Goal: Transaction & Acquisition: Register for event/course

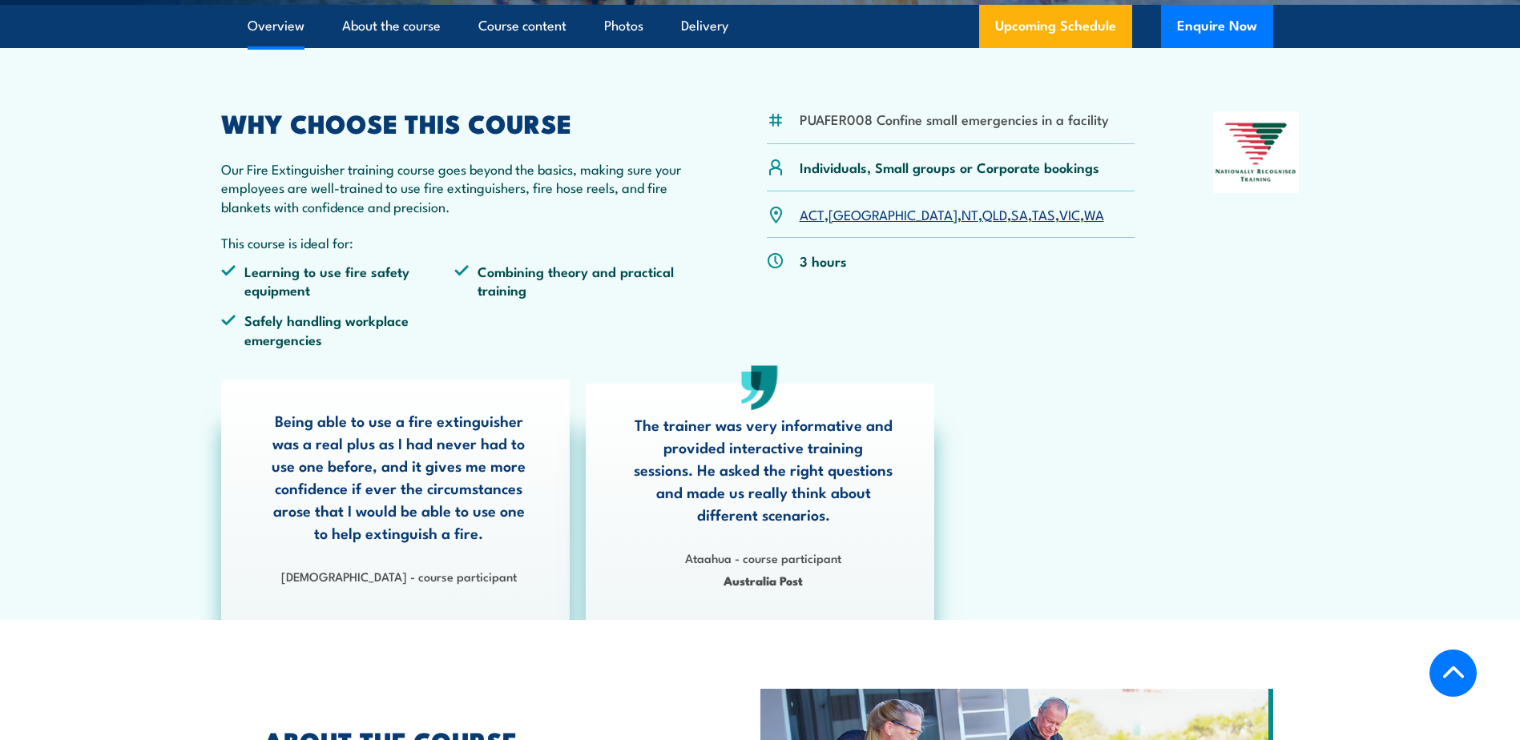
scroll to position [401, 0]
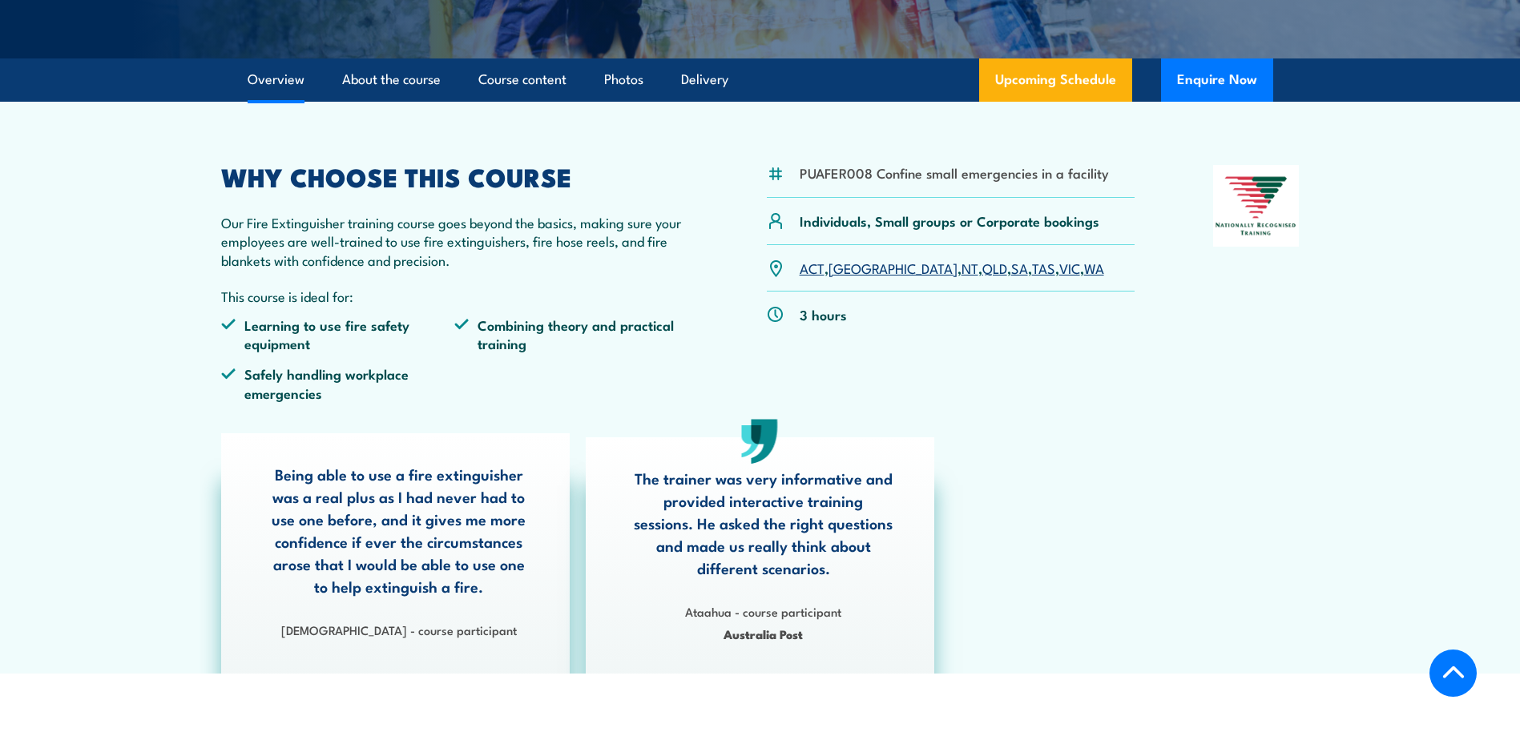
click at [982, 271] on link "QLD" at bounding box center [994, 267] width 25 height 19
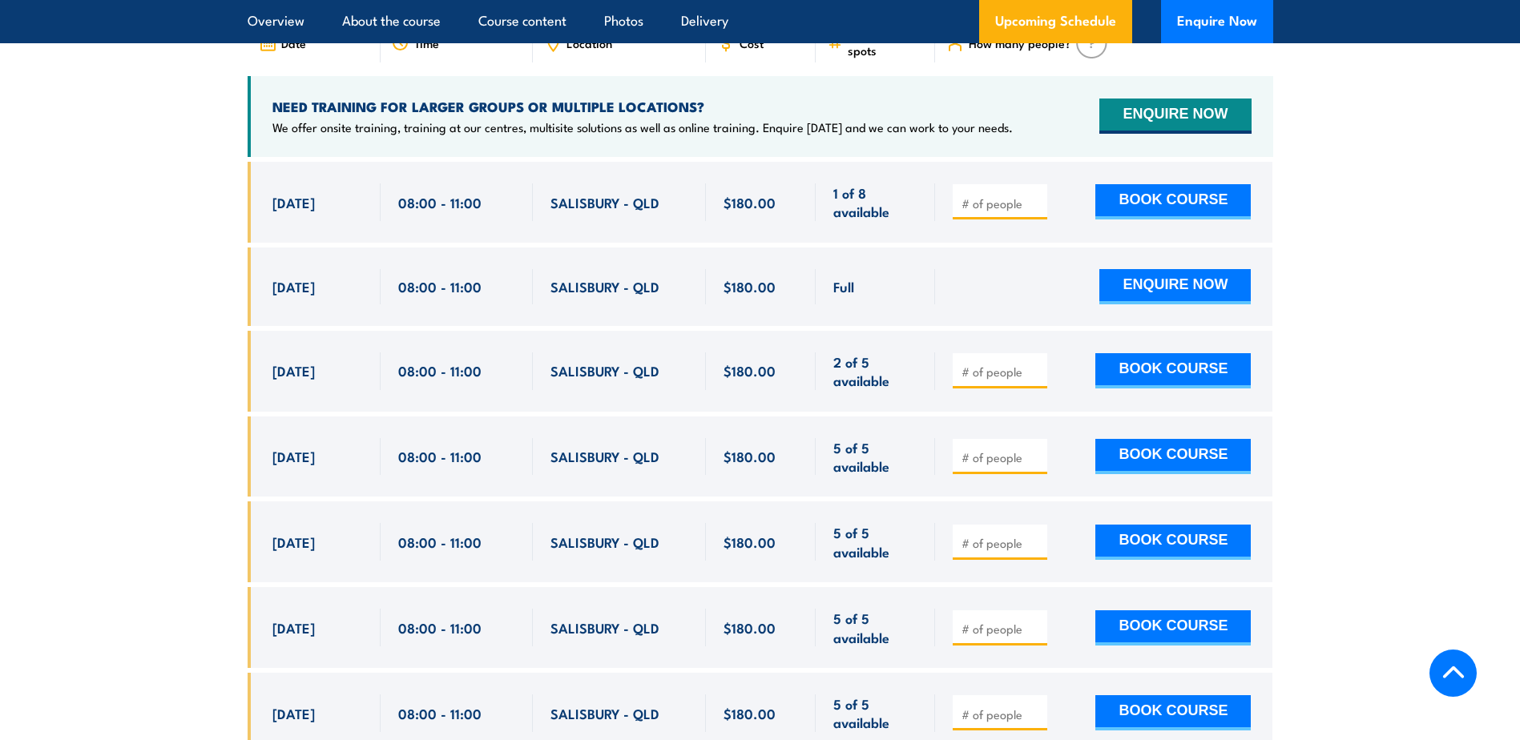
scroll to position [2849, 0]
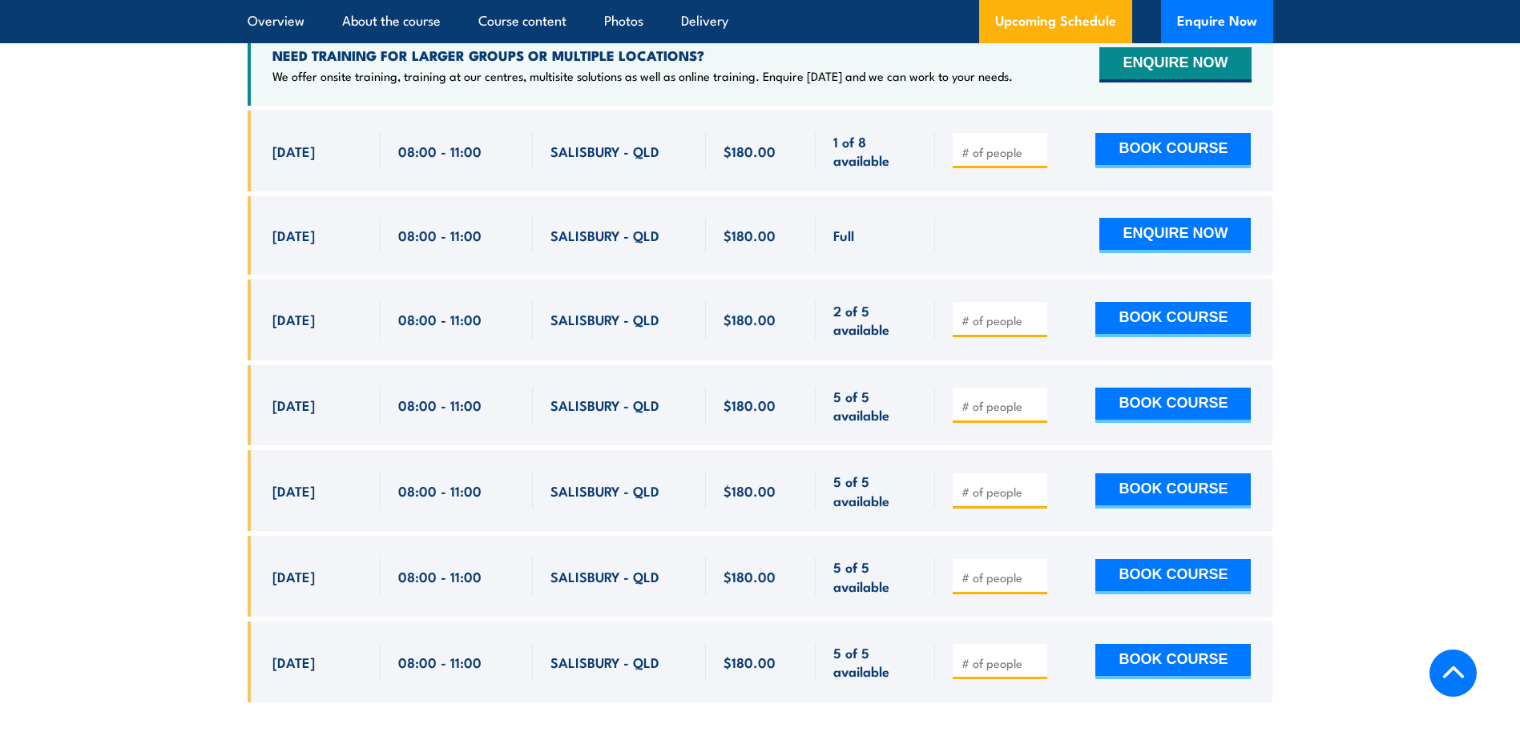
click at [838, 132] on span "1 of 8 available" at bounding box center [875, 151] width 84 height 38
click at [990, 398] on input "number" at bounding box center [1002, 406] width 80 height 16
click at [1035, 398] on input "1" at bounding box center [1002, 406] width 80 height 16
click at [1035, 398] on input "2" at bounding box center [1002, 406] width 80 height 16
click at [1035, 398] on input "3" at bounding box center [1002, 406] width 80 height 16
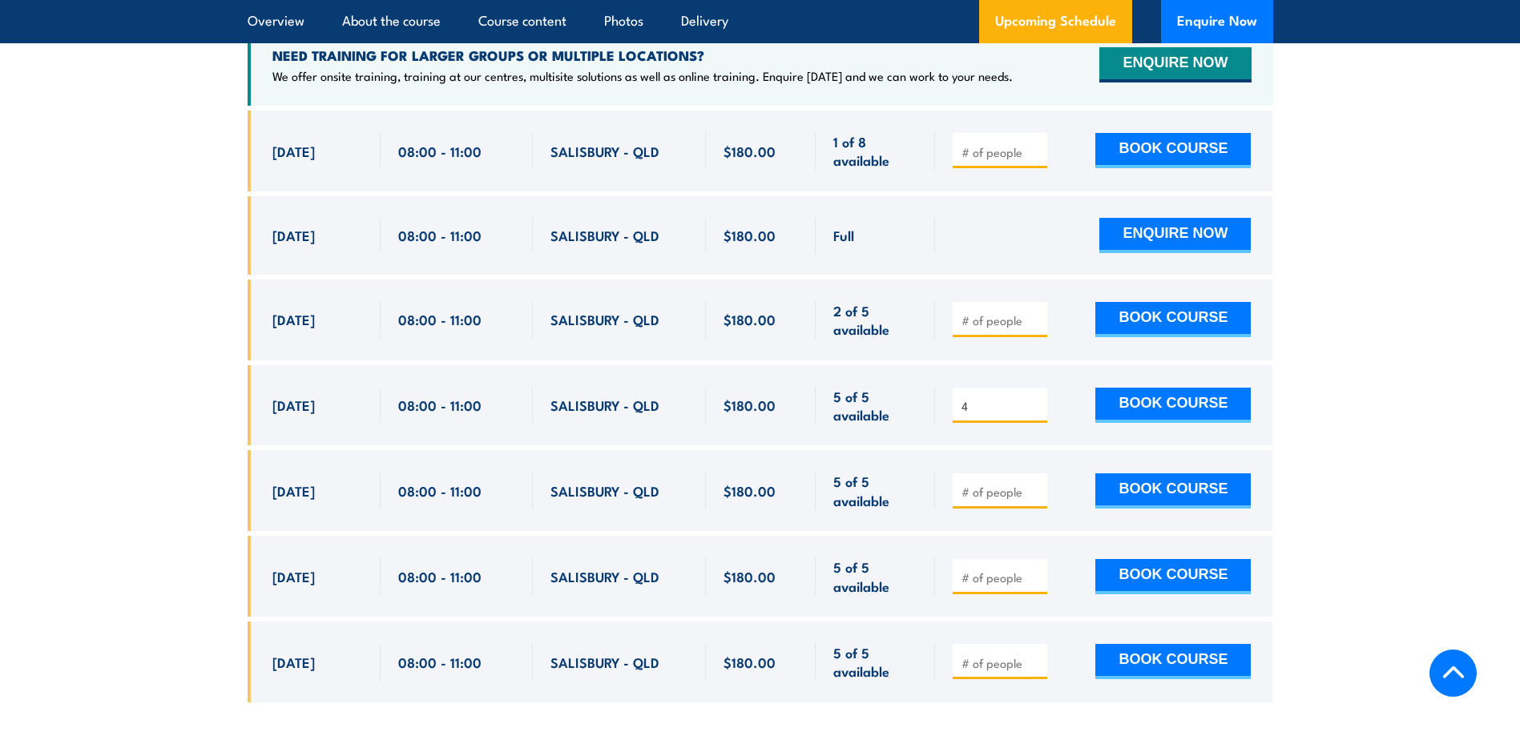
click at [1035, 398] on input "4" at bounding box center [1002, 406] width 80 height 16
click at [1035, 398] on input "5" at bounding box center [1002, 406] width 80 height 16
click at [1034, 398] on input "5" at bounding box center [1002, 406] width 80 height 16
click at [1033, 398] on input "4" at bounding box center [1002, 406] width 80 height 16
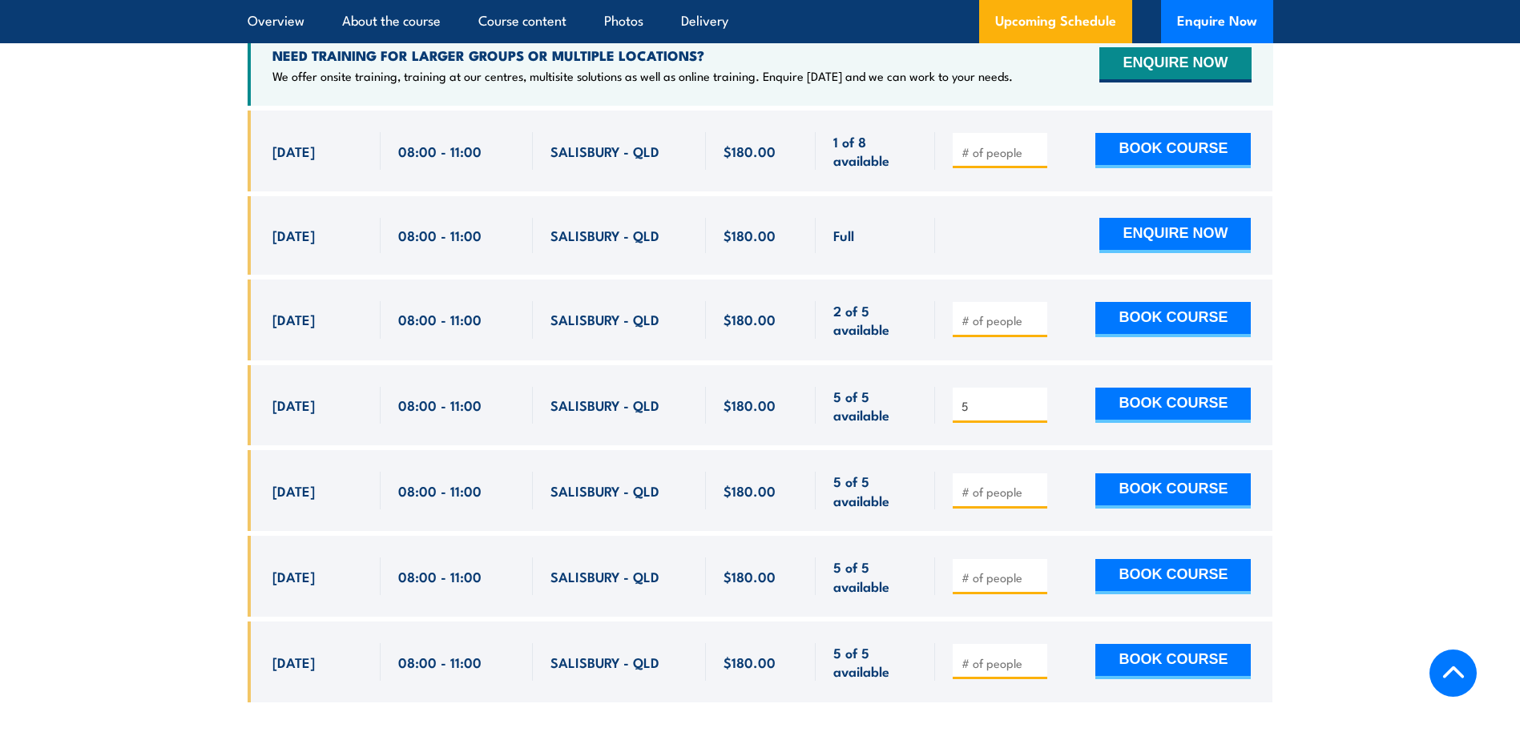
type input "5"
click at [1034, 398] on input "5" at bounding box center [1002, 406] width 80 height 16
click at [994, 313] on input "number" at bounding box center [1002, 321] width 80 height 16
click at [1035, 313] on input "1" at bounding box center [1002, 321] width 80 height 16
type input "2"
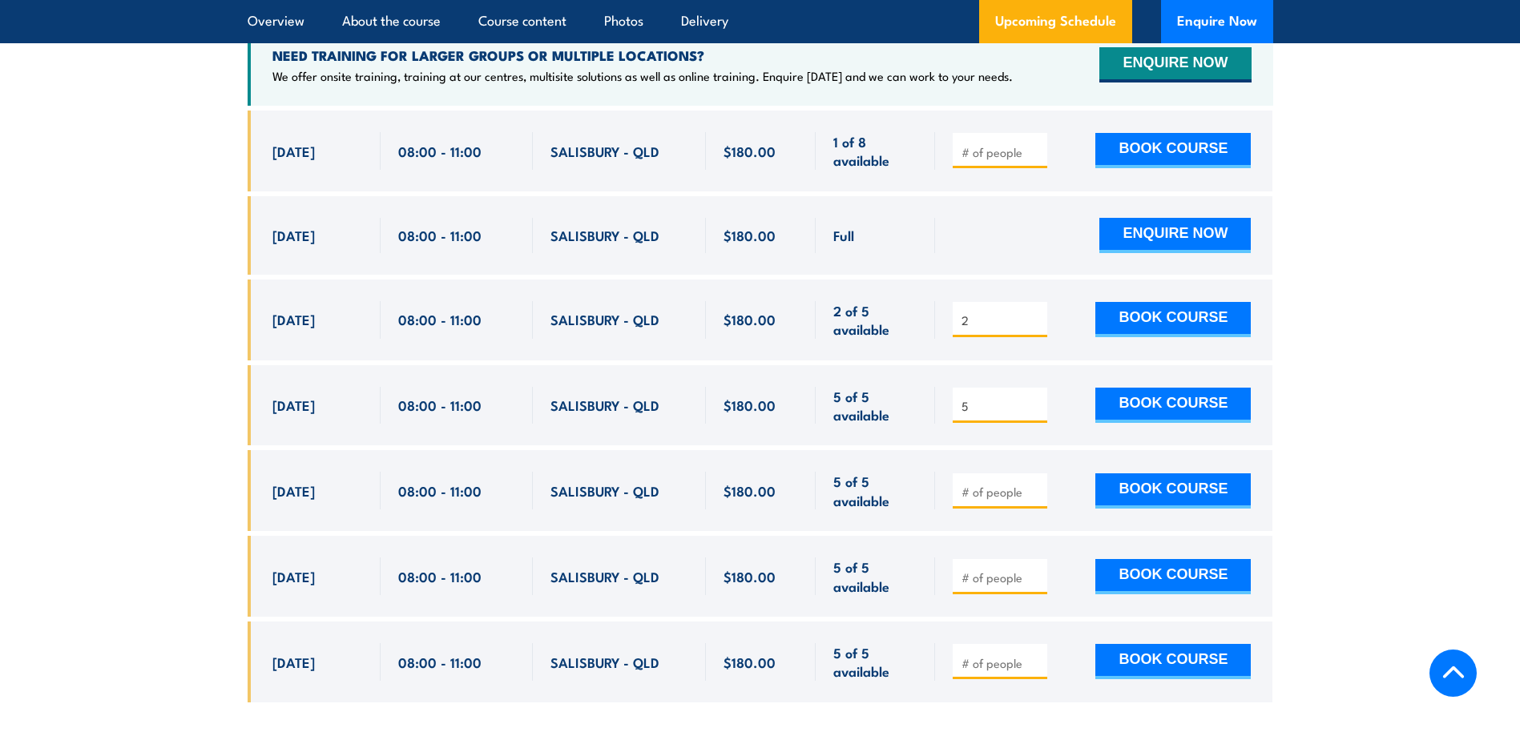
click at [1035, 313] on input "2" at bounding box center [1002, 321] width 80 height 16
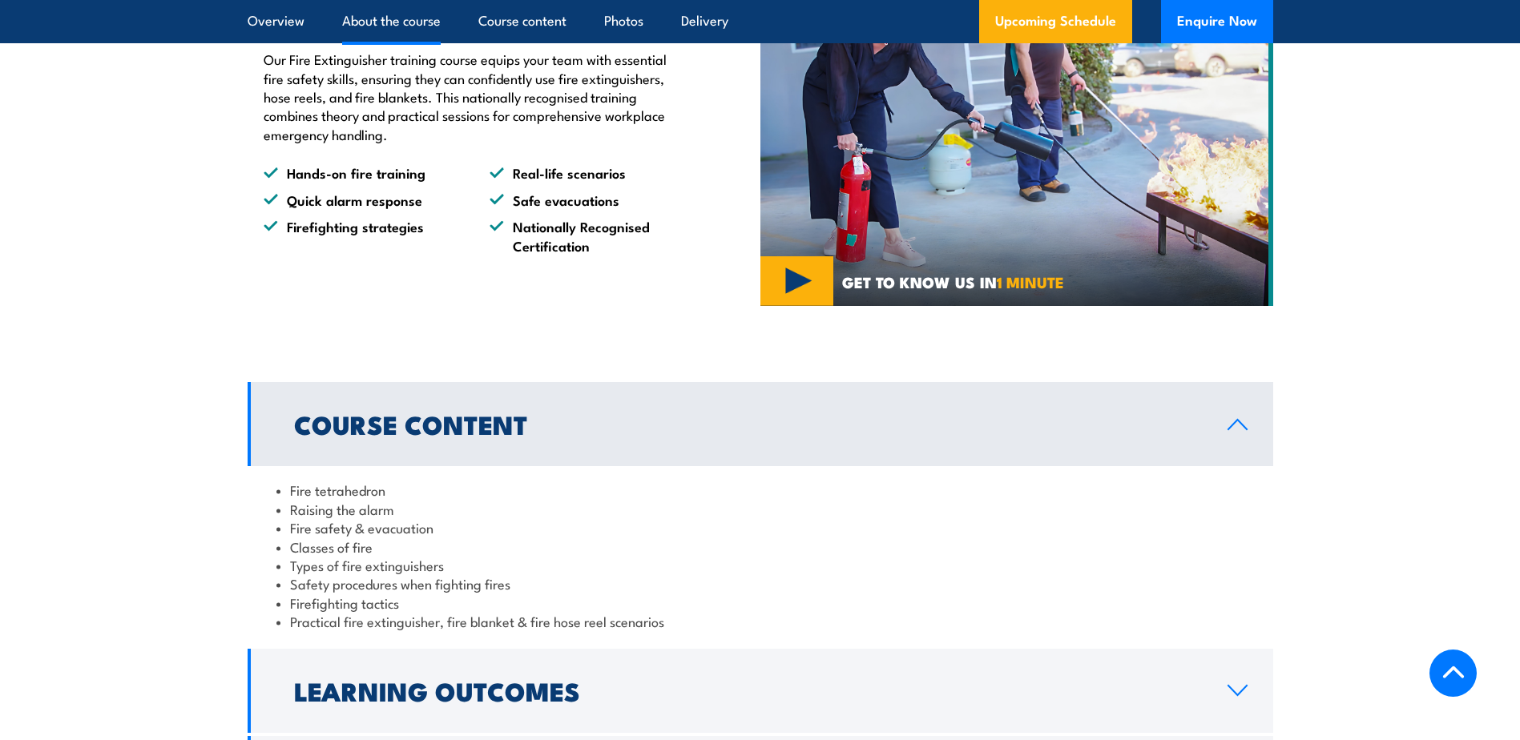
scroll to position [1042, 0]
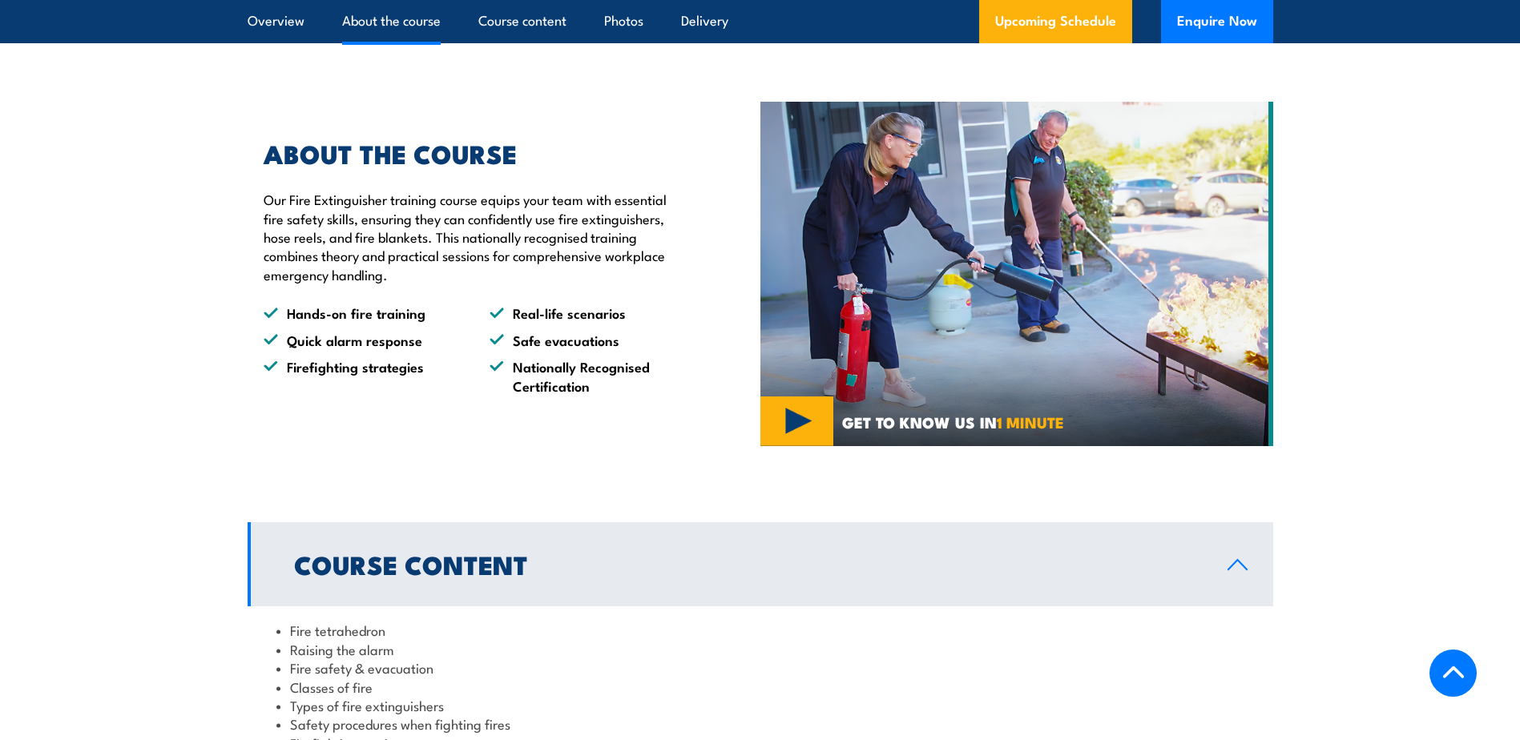
click at [780, 424] on img at bounding box center [1016, 274] width 513 height 345
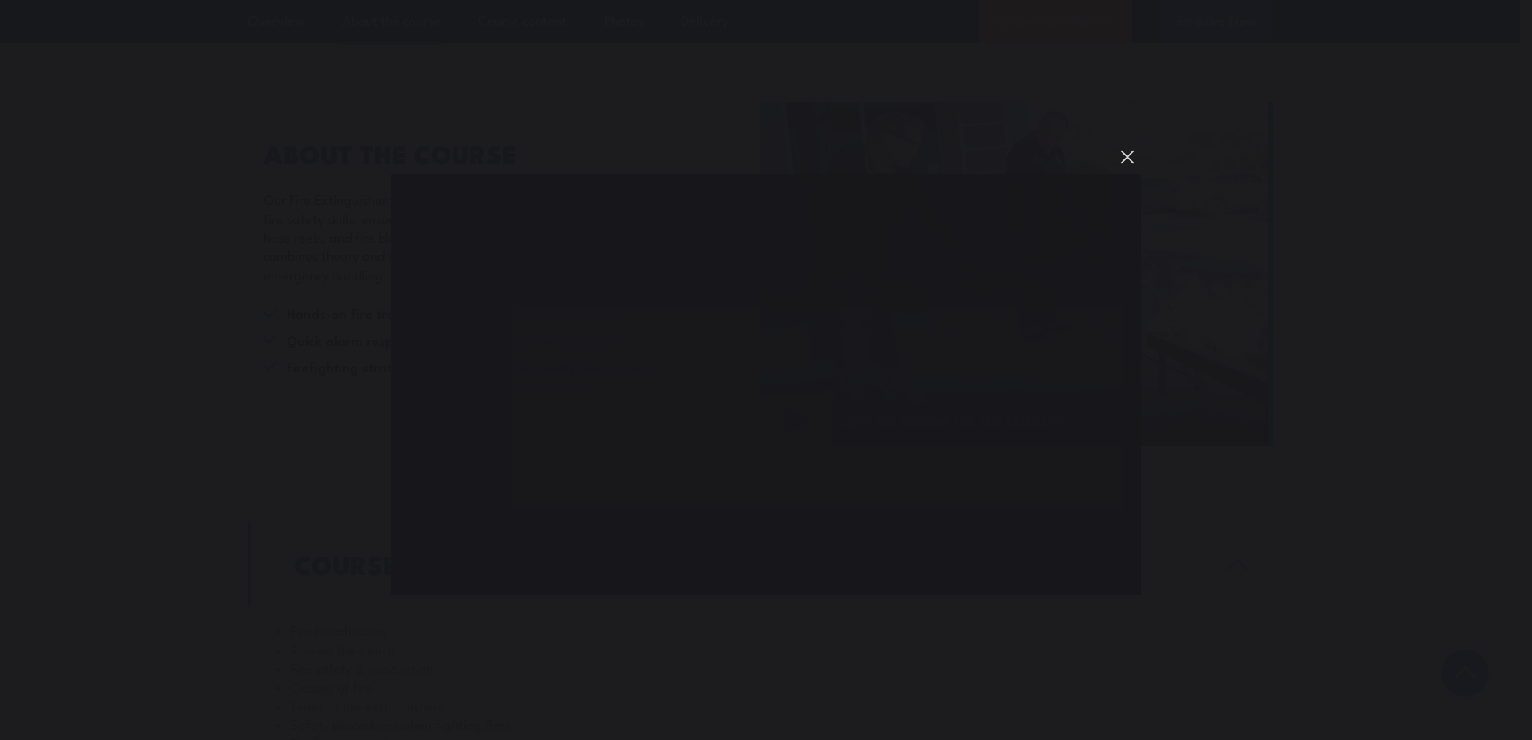
click at [1131, 154] on button "You can close this modal content with the ESC key" at bounding box center [1127, 156] width 27 height 27
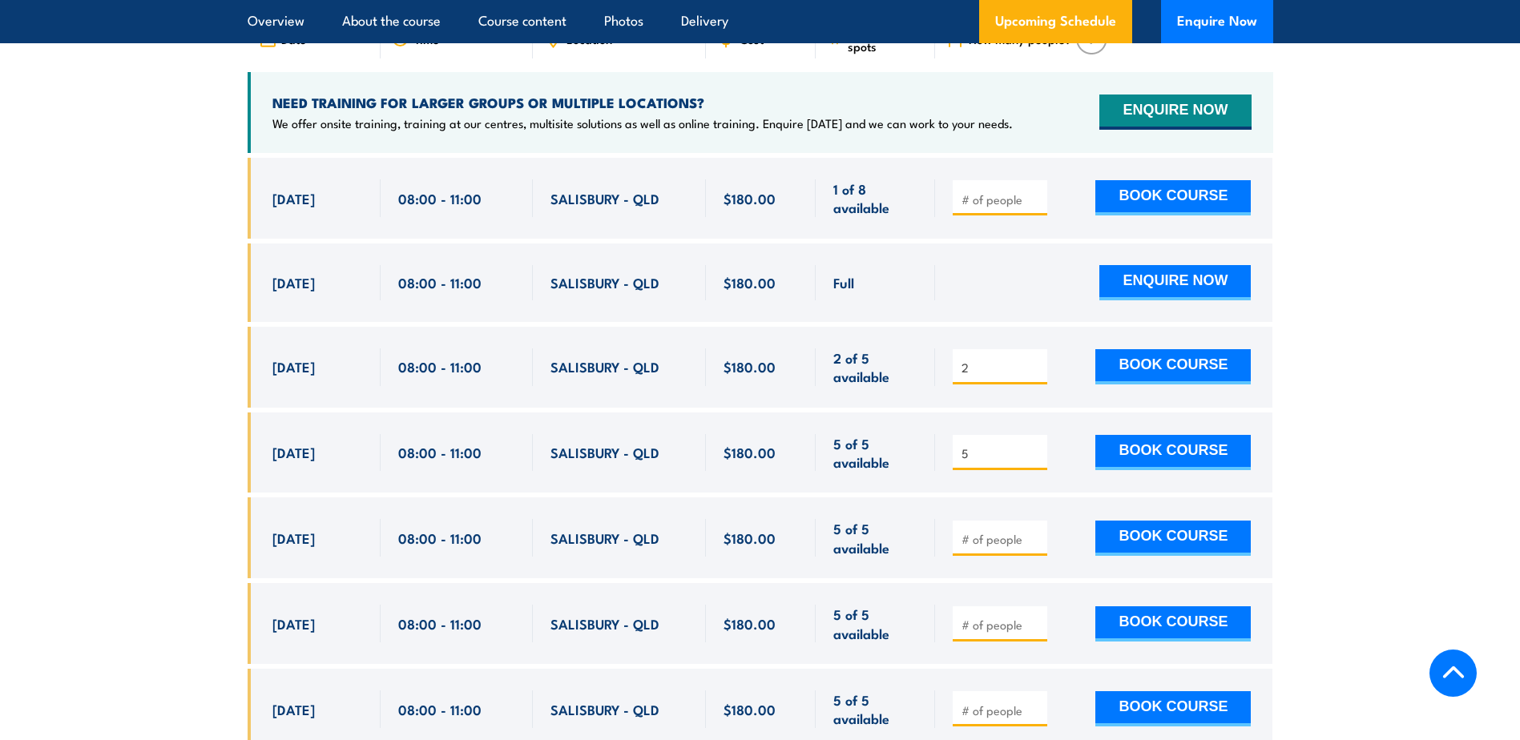
scroll to position [2804, 0]
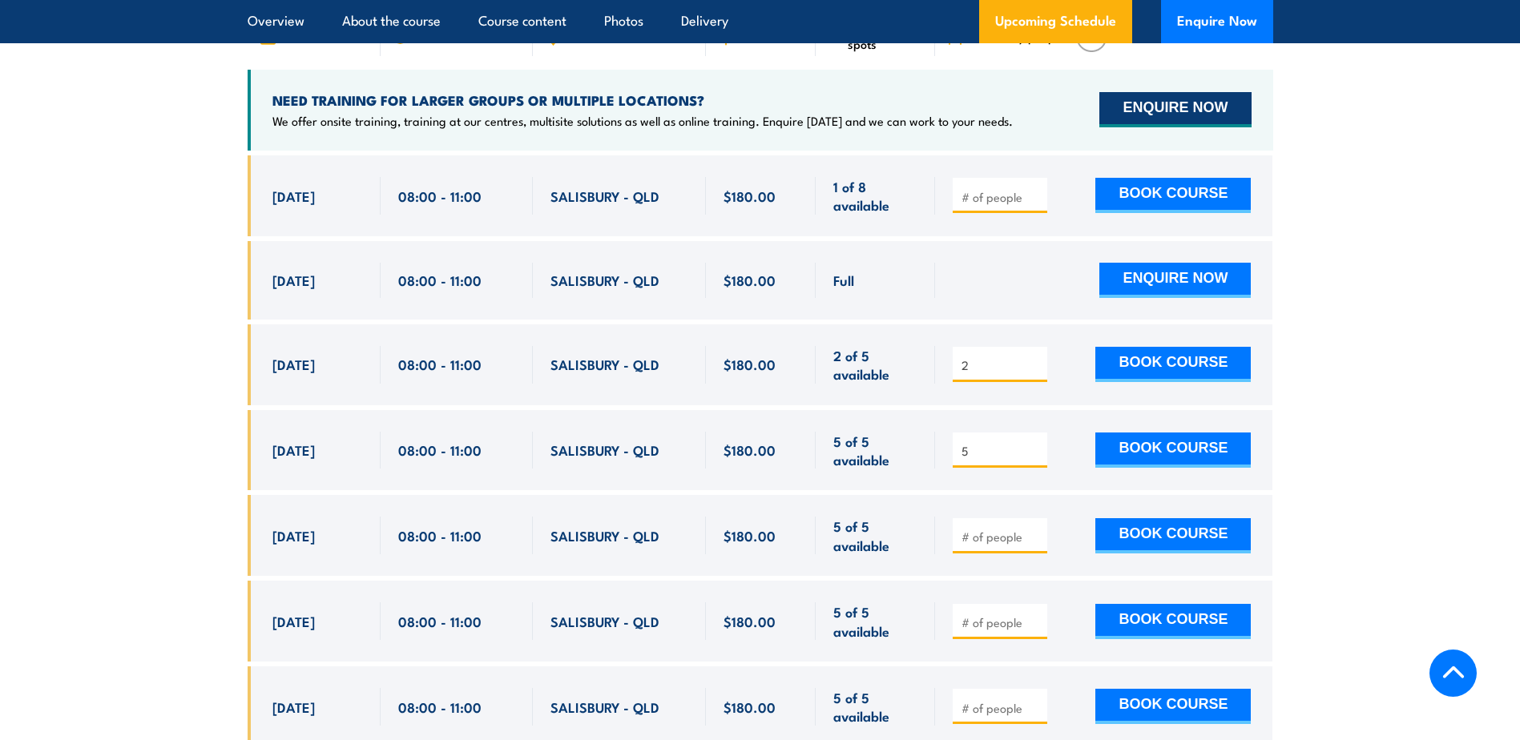
click at [1162, 94] on button "ENQUIRE NOW" at bounding box center [1174, 109] width 151 height 35
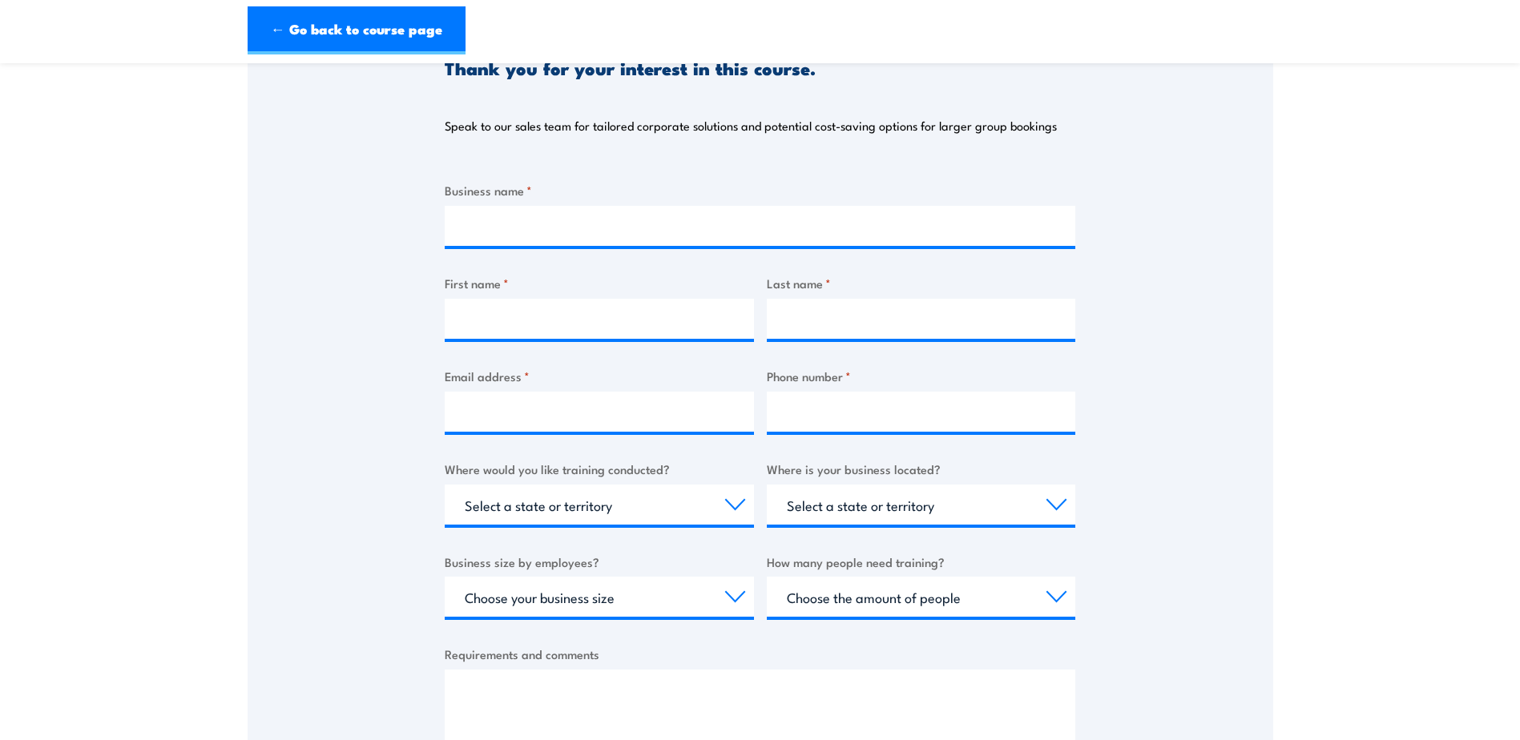
scroll to position [240, 0]
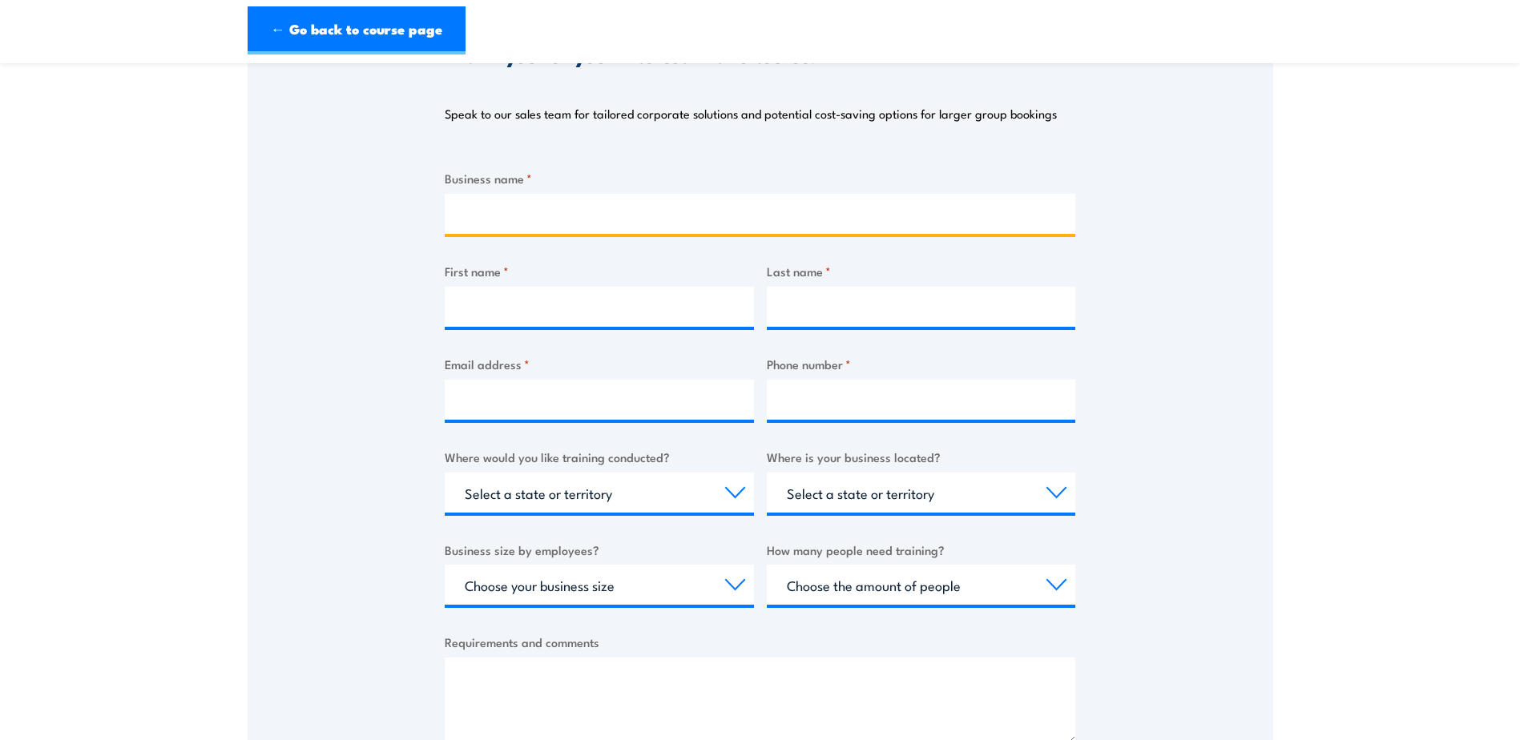
click at [537, 218] on input "Business name *" at bounding box center [760, 214] width 631 height 40
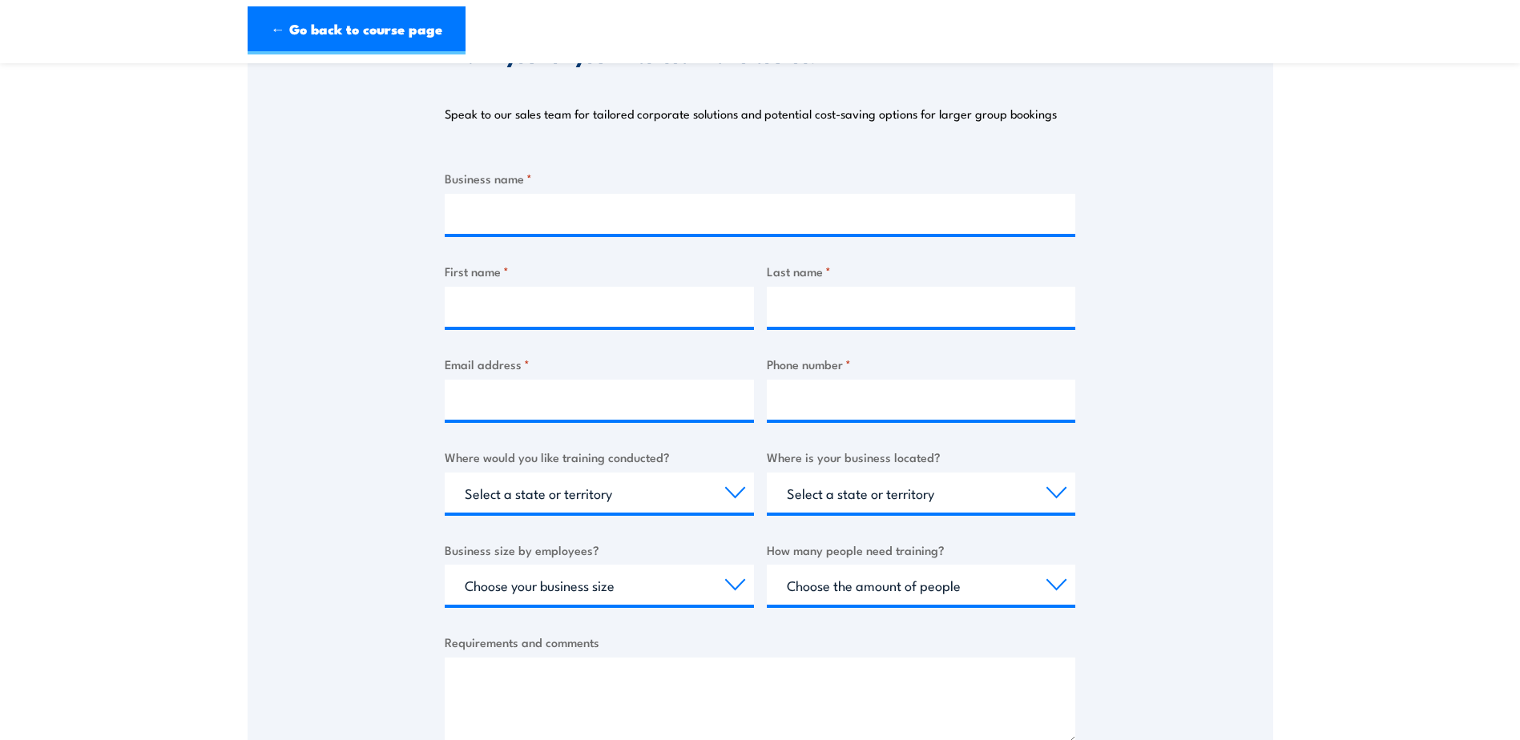
click at [1244, 161] on div "Thank you for your interest in this course. Speak to our sales team for tailore…" at bounding box center [761, 390] width 1026 height 800
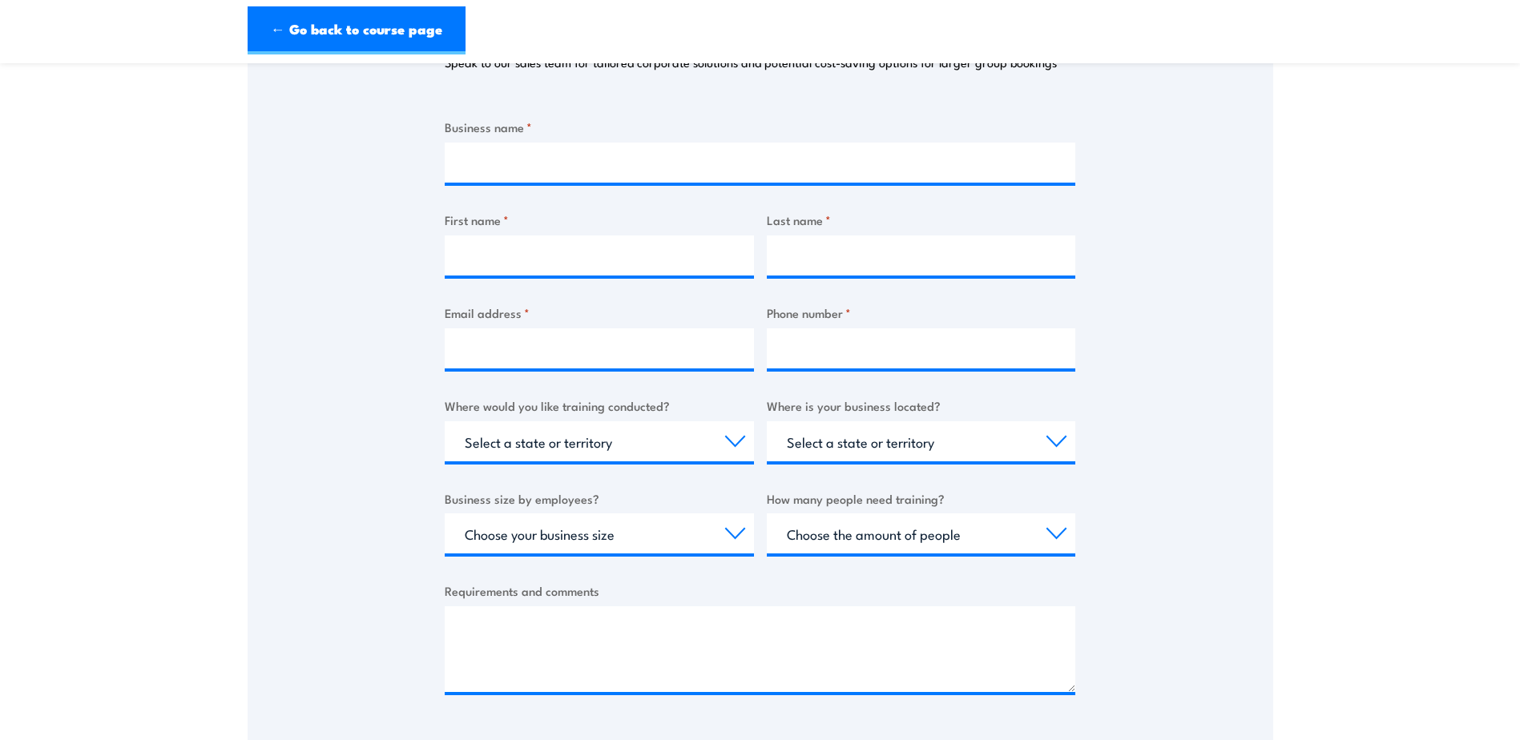
scroll to position [321, 0]
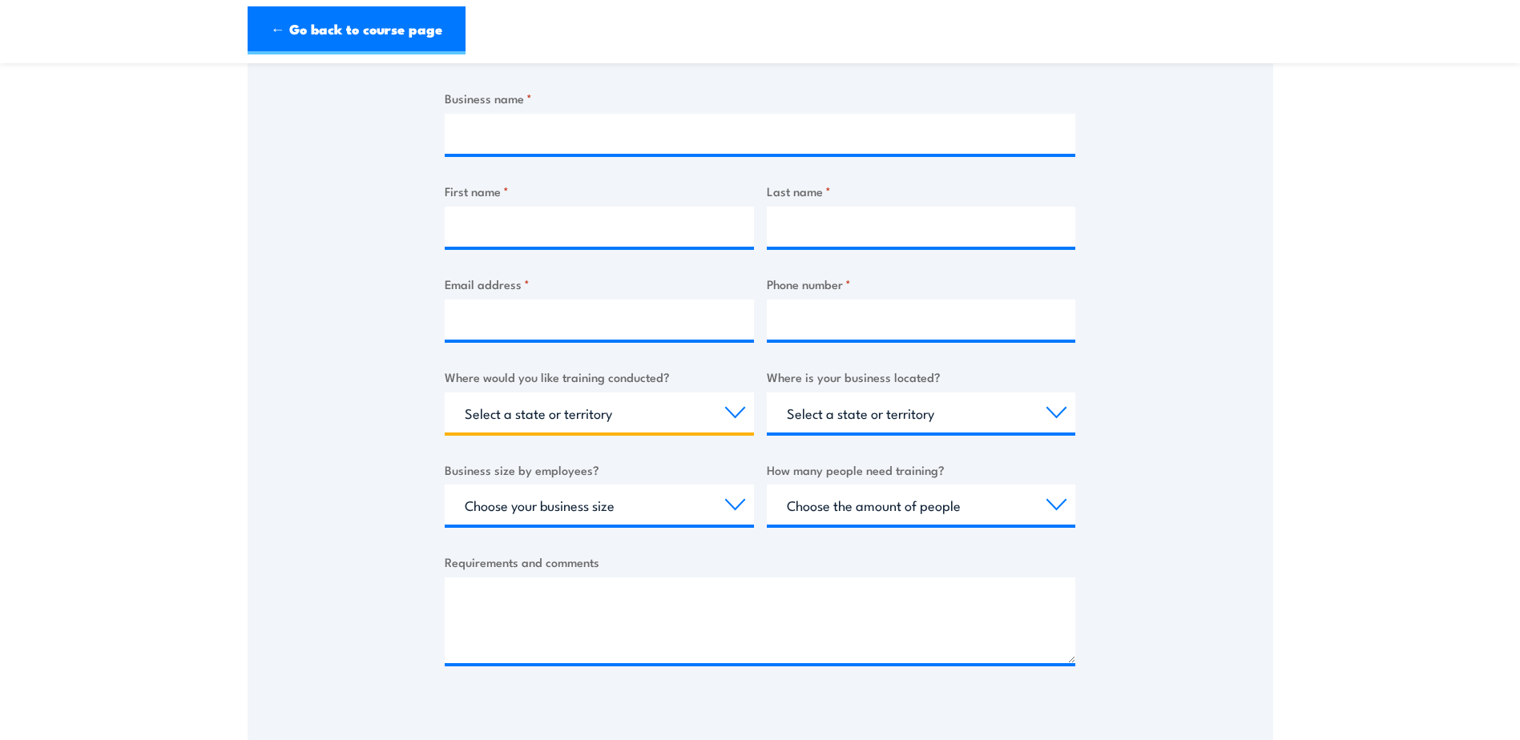
click at [633, 410] on select "Select a state or territory Nationally - multiple locations [GEOGRAPHIC_DATA] […" at bounding box center [599, 413] width 309 height 40
select select "QLD"
click at [445, 393] on select "Select a state or territory Nationally - multiple locations [GEOGRAPHIC_DATA] […" at bounding box center [599, 413] width 309 height 40
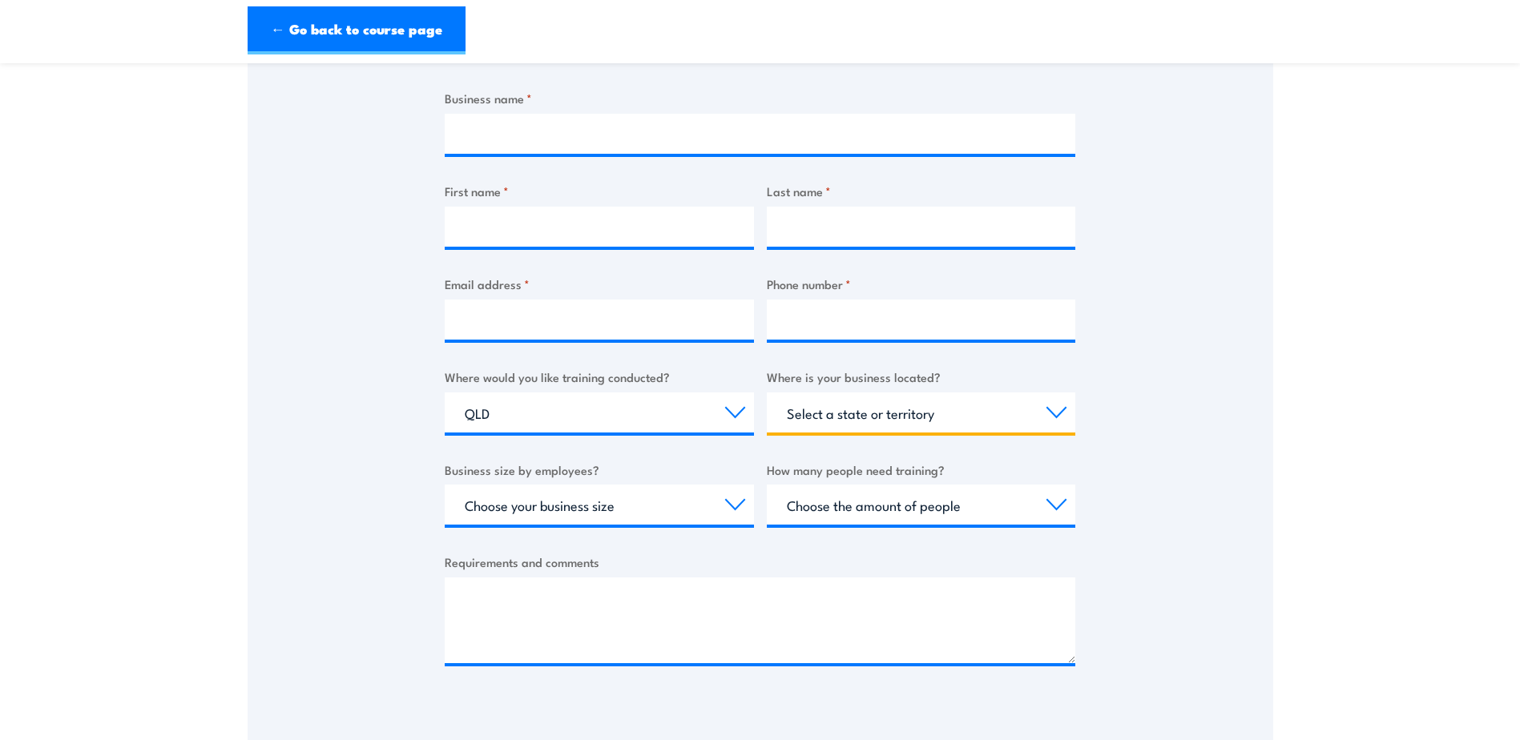
click at [893, 413] on select "Select a state or territory [GEOGRAPHIC_DATA] [GEOGRAPHIC_DATA] [GEOGRAPHIC_DAT…" at bounding box center [921, 413] width 309 height 40
select select "QLD"
click at [767, 393] on select "Select a state or territory QLD NSW VIC SA ACT WA TAS NT" at bounding box center [921, 413] width 309 height 40
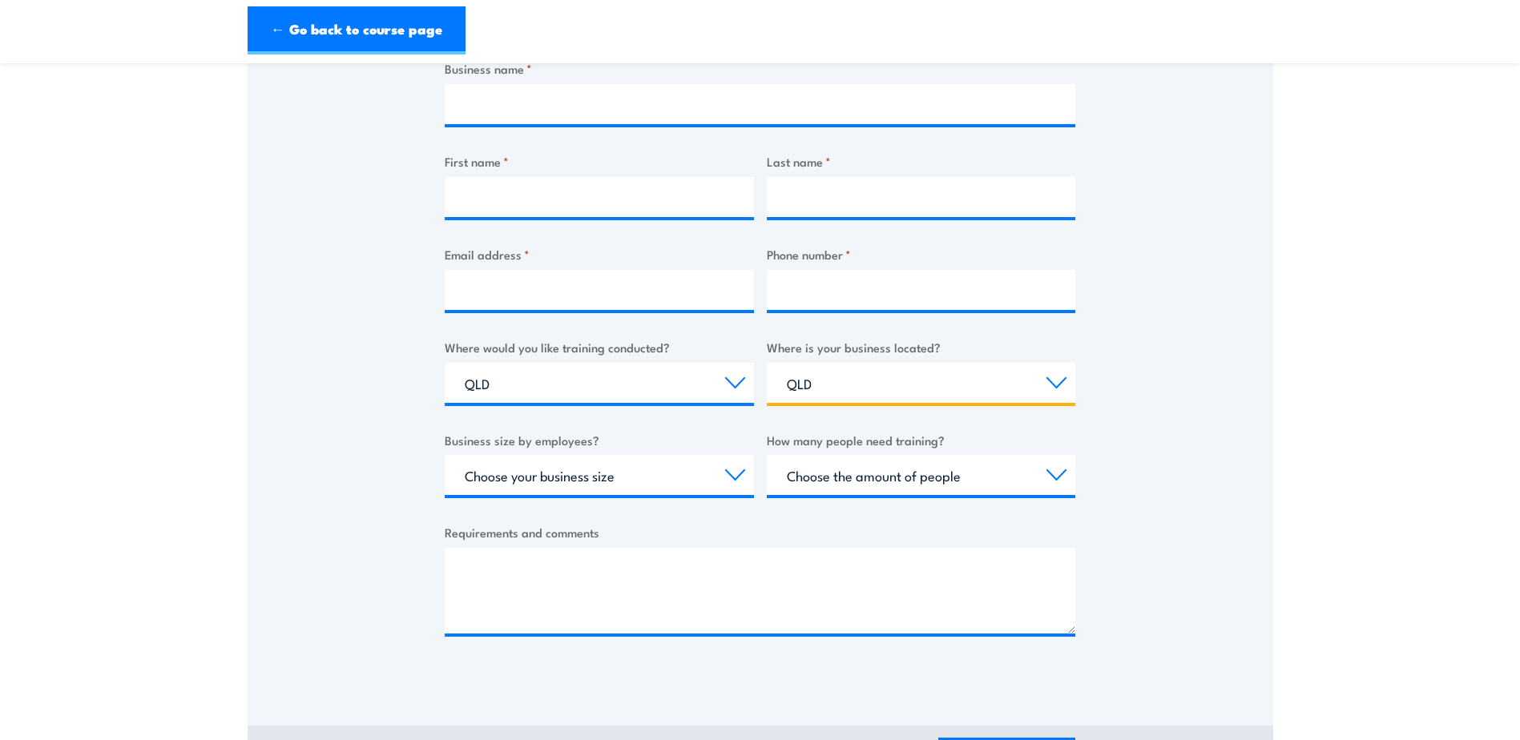
scroll to position [401, 0]
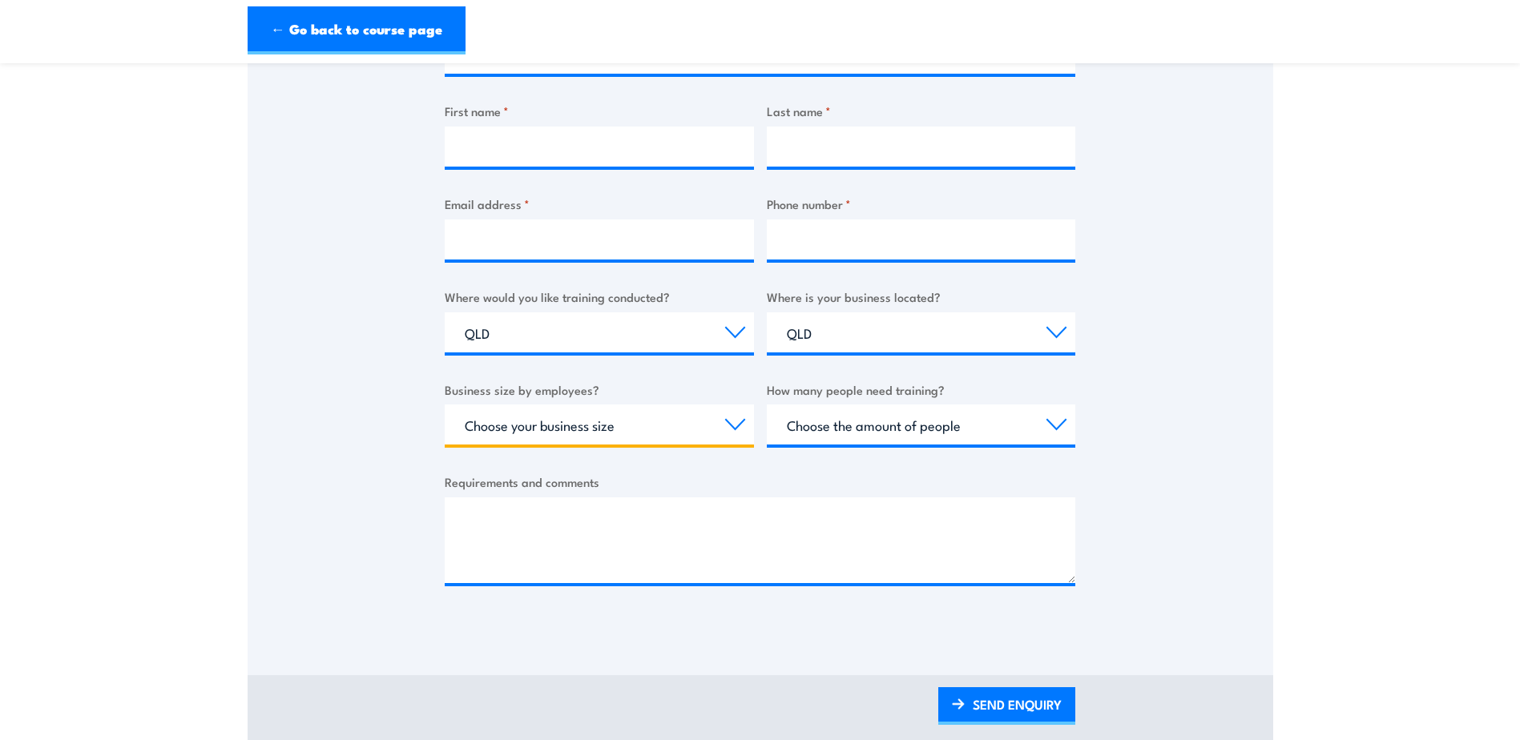
click at [672, 436] on select "Choose your business size 1 to 19 20 to 199 200+" at bounding box center [599, 425] width 309 height 40
click at [445, 405] on select "Choose your business size 1 to 19 20 to 199 200+" at bounding box center [599, 425] width 309 height 40
click at [577, 434] on select "Choose your business size 1 to 19 20 to 199 200+" at bounding box center [599, 425] width 309 height 40
select select "20 to 199"
click at [445, 405] on select "Choose your business size 1 to 19 20 to 199 200+" at bounding box center [599, 425] width 309 height 40
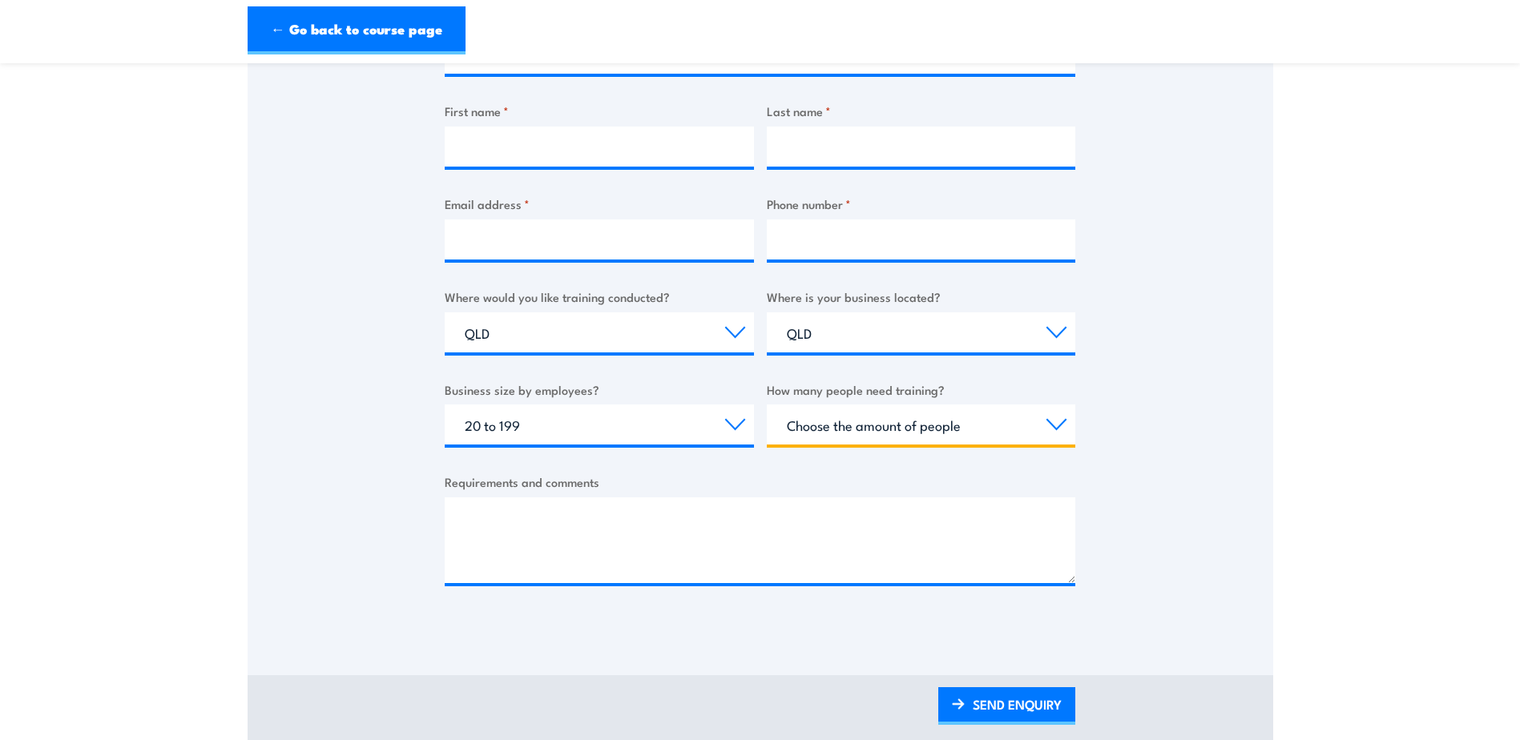
click at [974, 428] on select "Choose the amount of people 1 to 4 5 to 19 20+" at bounding box center [921, 425] width 309 height 40
select select "5 to 19"
click at [767, 405] on select "Choose the amount of people 1 to 4 5 to 19 20+" at bounding box center [921, 425] width 309 height 40
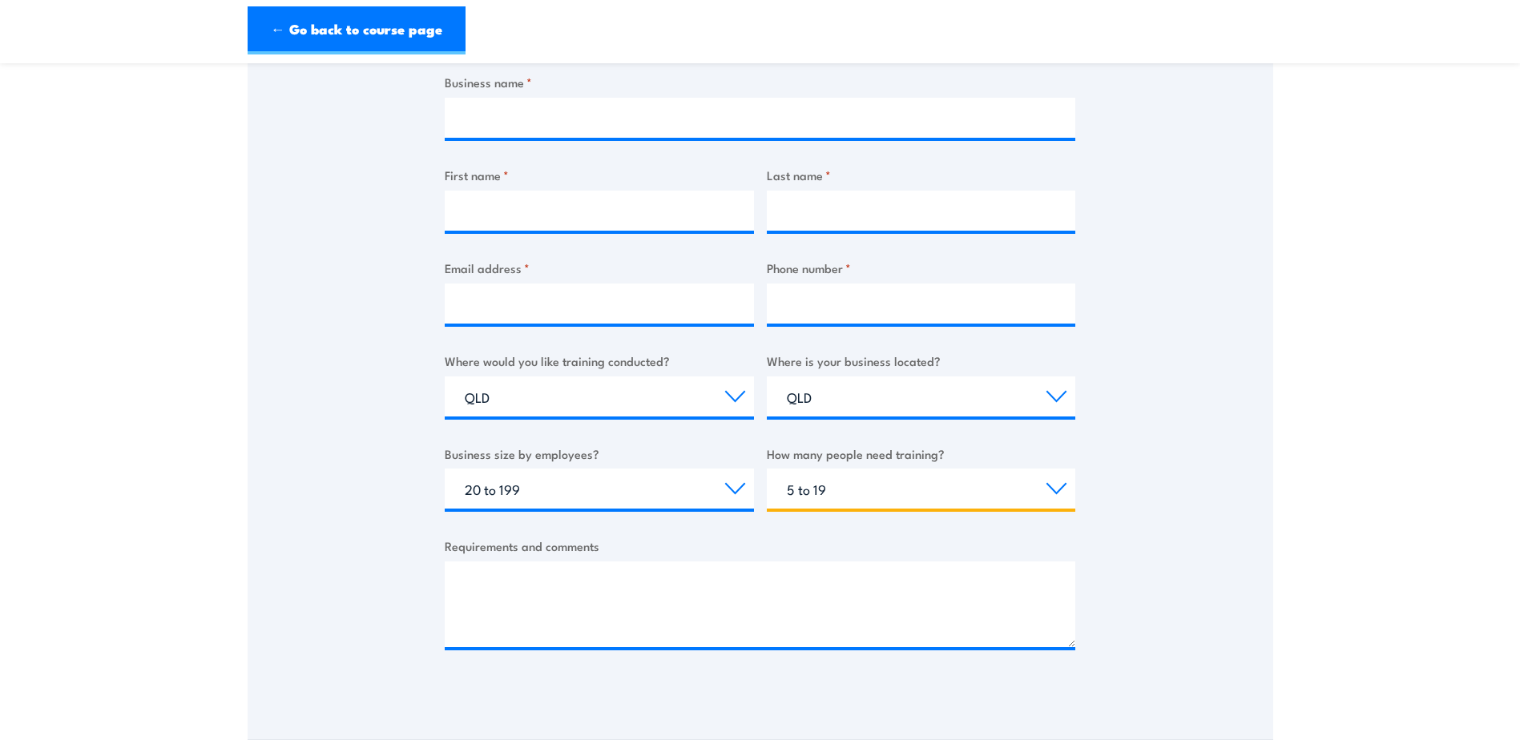
scroll to position [240, 0]
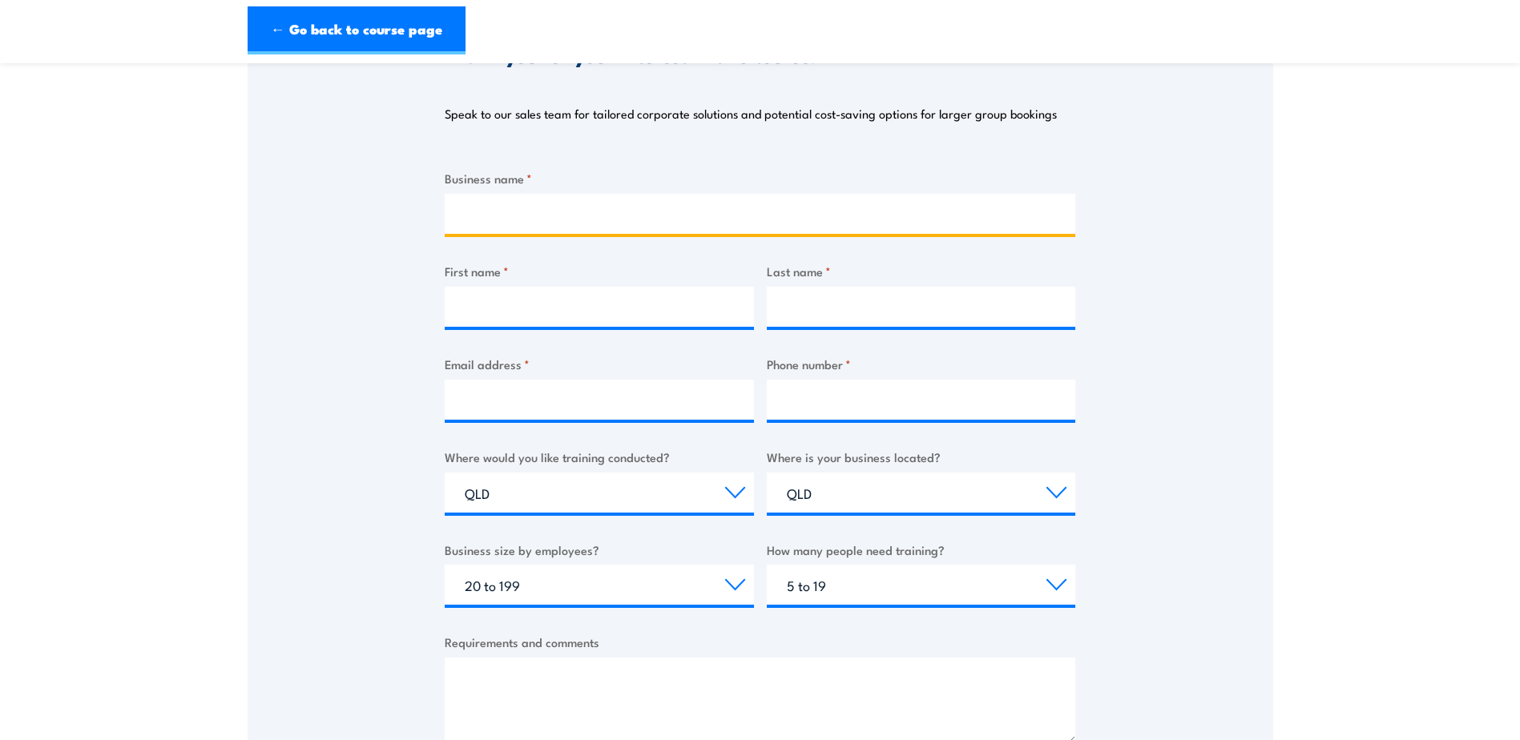
click at [500, 230] on input "Business name *" at bounding box center [760, 214] width 631 height 40
type input "Australian Fundraising"
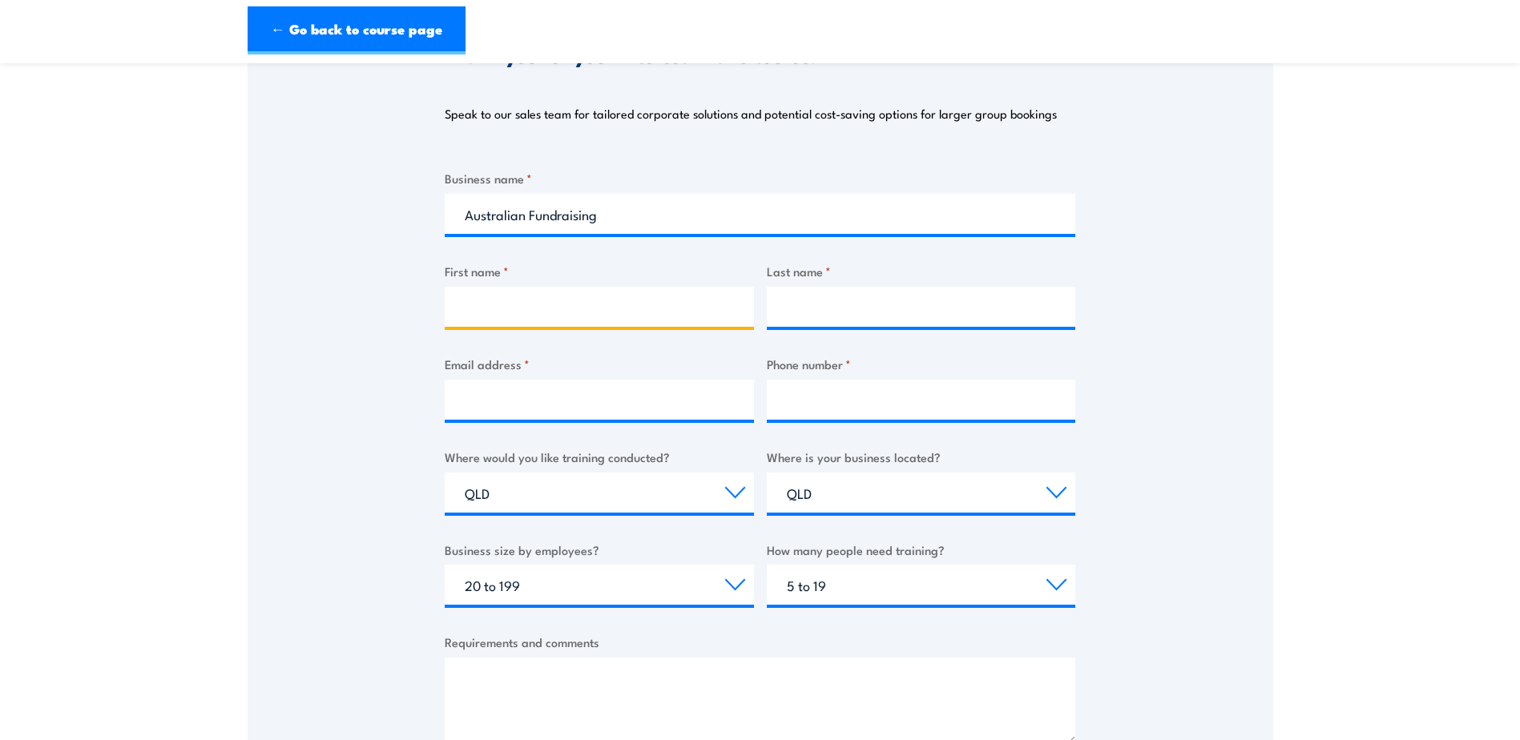
click at [576, 314] on input "First name *" at bounding box center [599, 307] width 309 height 40
type input "Joshua"
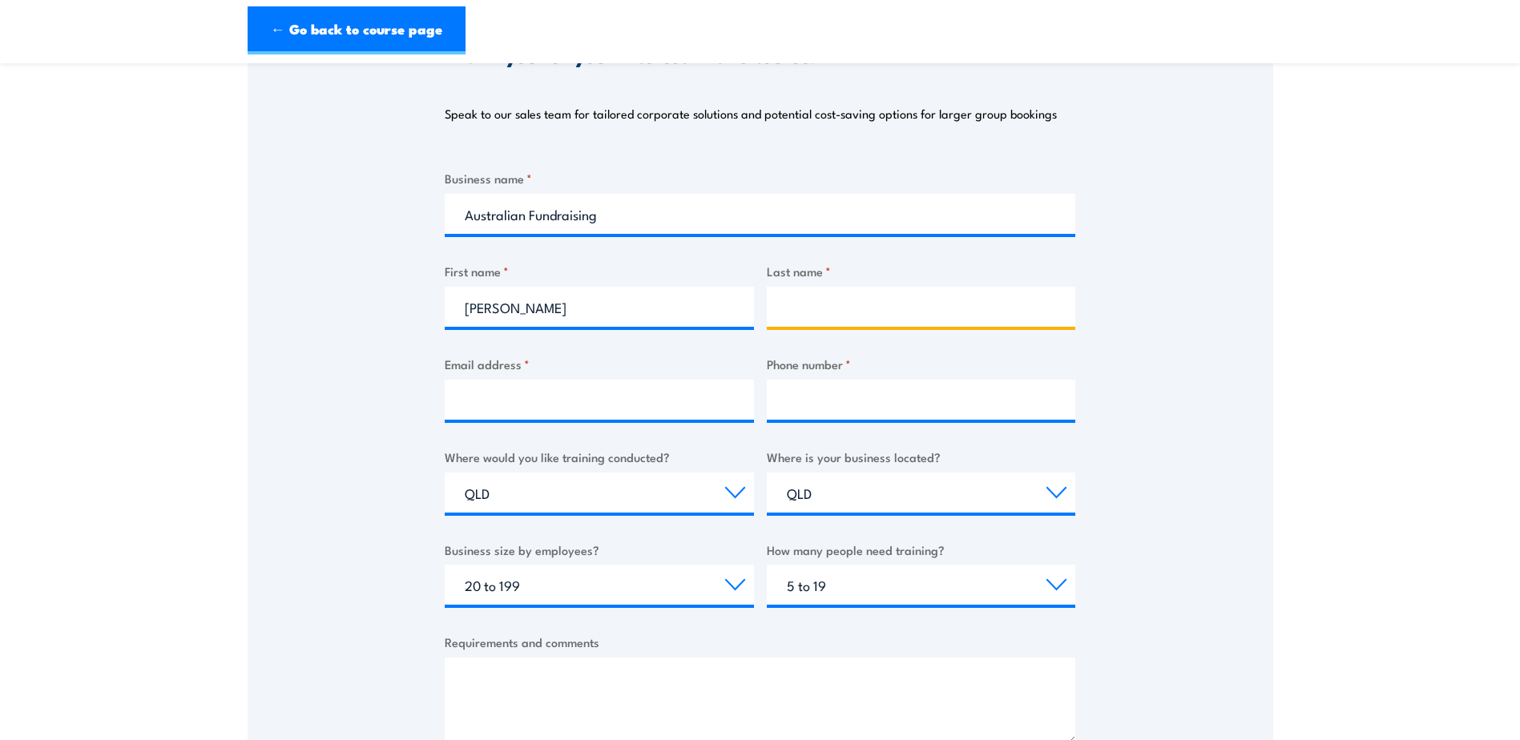
click at [840, 301] on input "Last name *" at bounding box center [921, 307] width 309 height 40
type input "Payne"
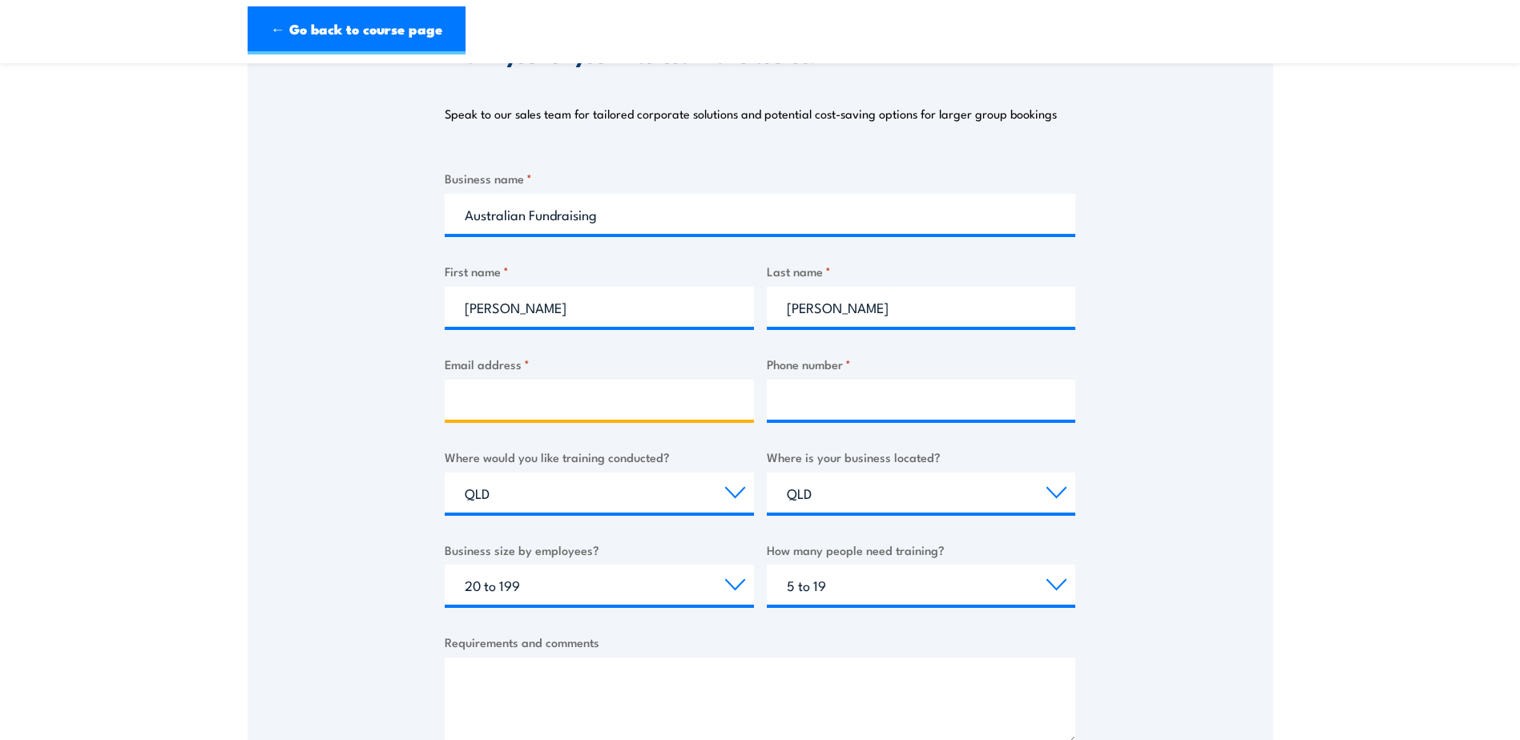
click at [486, 407] on input "Email address *" at bounding box center [599, 400] width 309 height 40
type input "josh@australianfundraising.com.au"
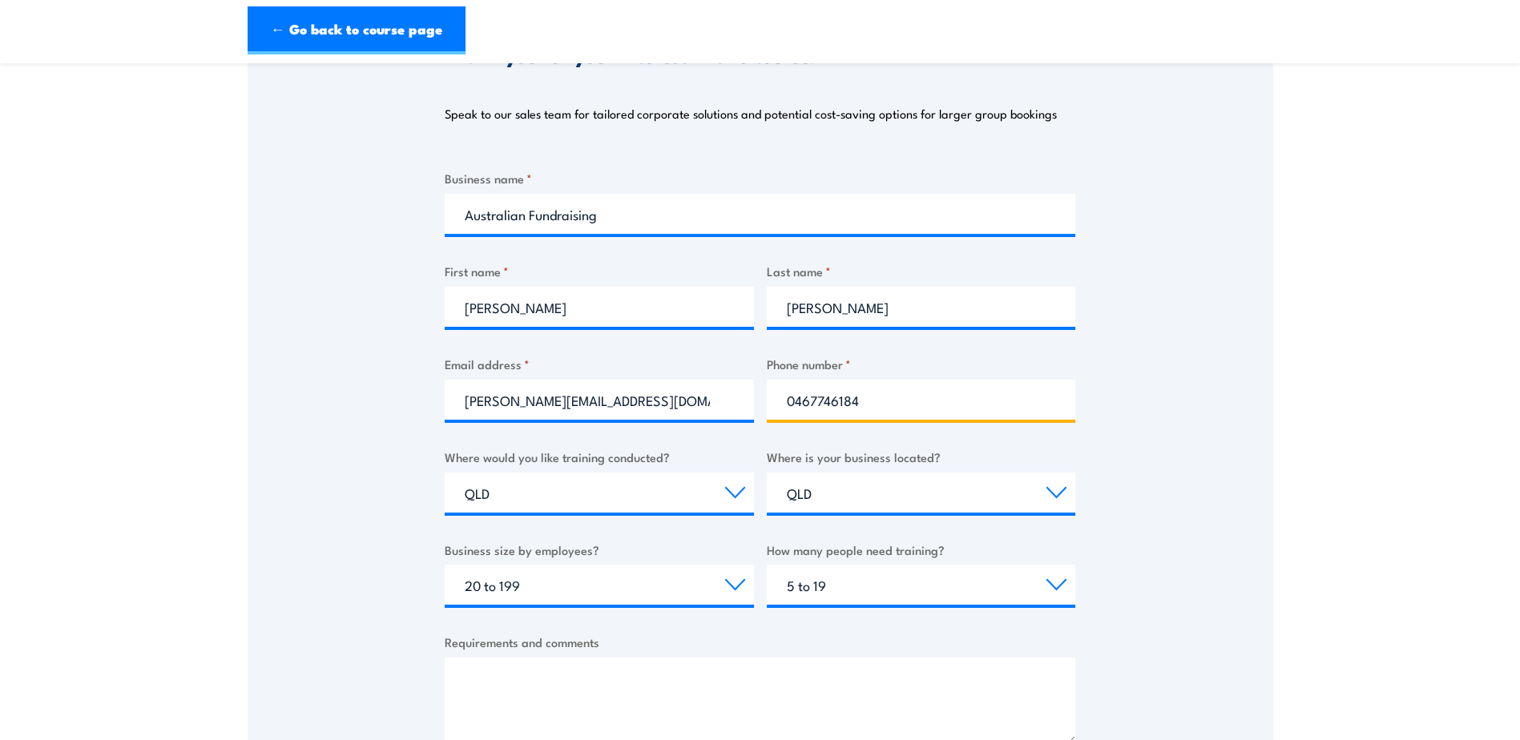
drag, startPoint x: 887, startPoint y: 394, endPoint x: 748, endPoint y: 397, distance: 138.6
click at [748, 397] on div "Business name * Australian Fundraising First name * Joshua Last name * Payne Em…" at bounding box center [760, 470] width 631 height 603
type input "1300 133 022"
click at [1250, 454] on div "Thank you for your interest in this course. Speak to our sales team for tailore…" at bounding box center [761, 390] width 1026 height 800
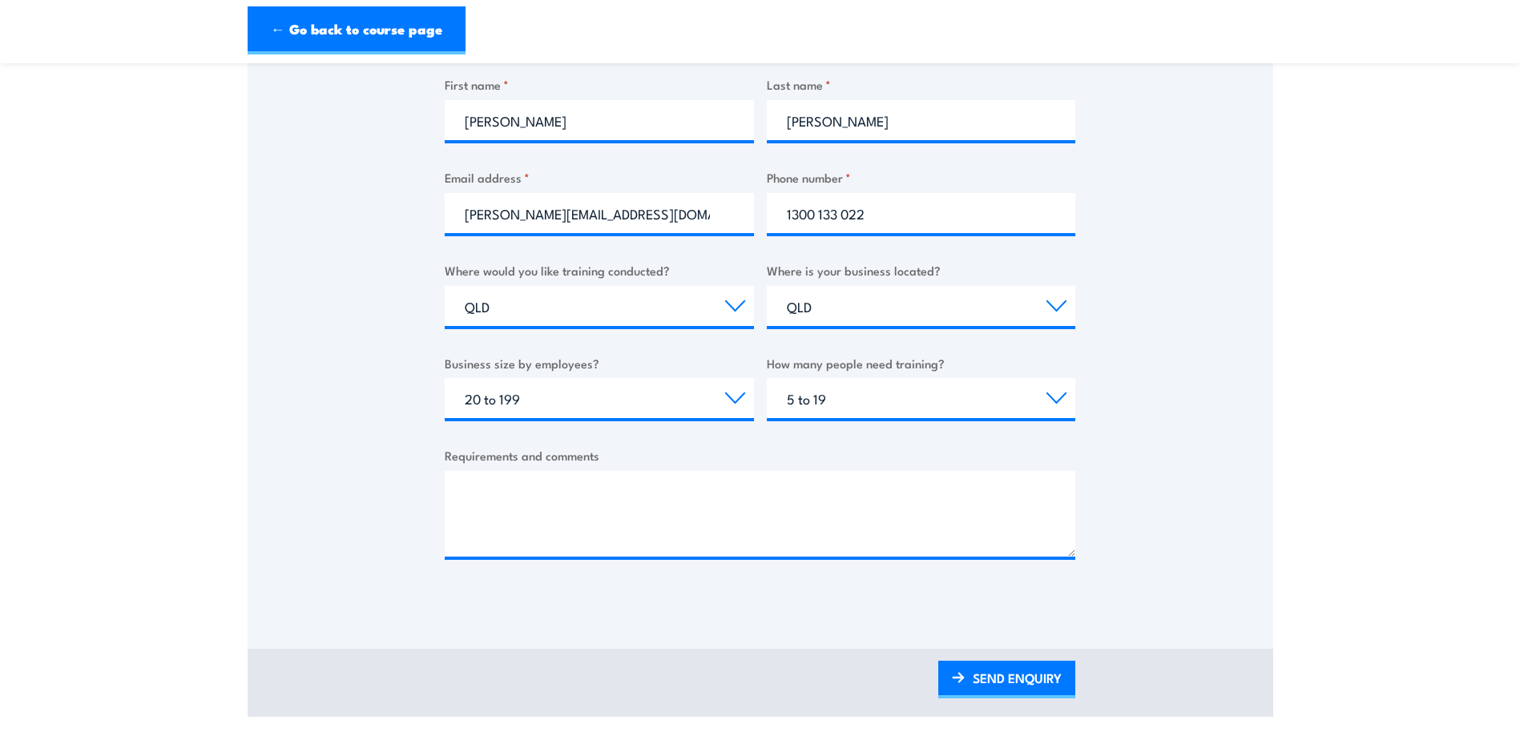
scroll to position [561, 0]
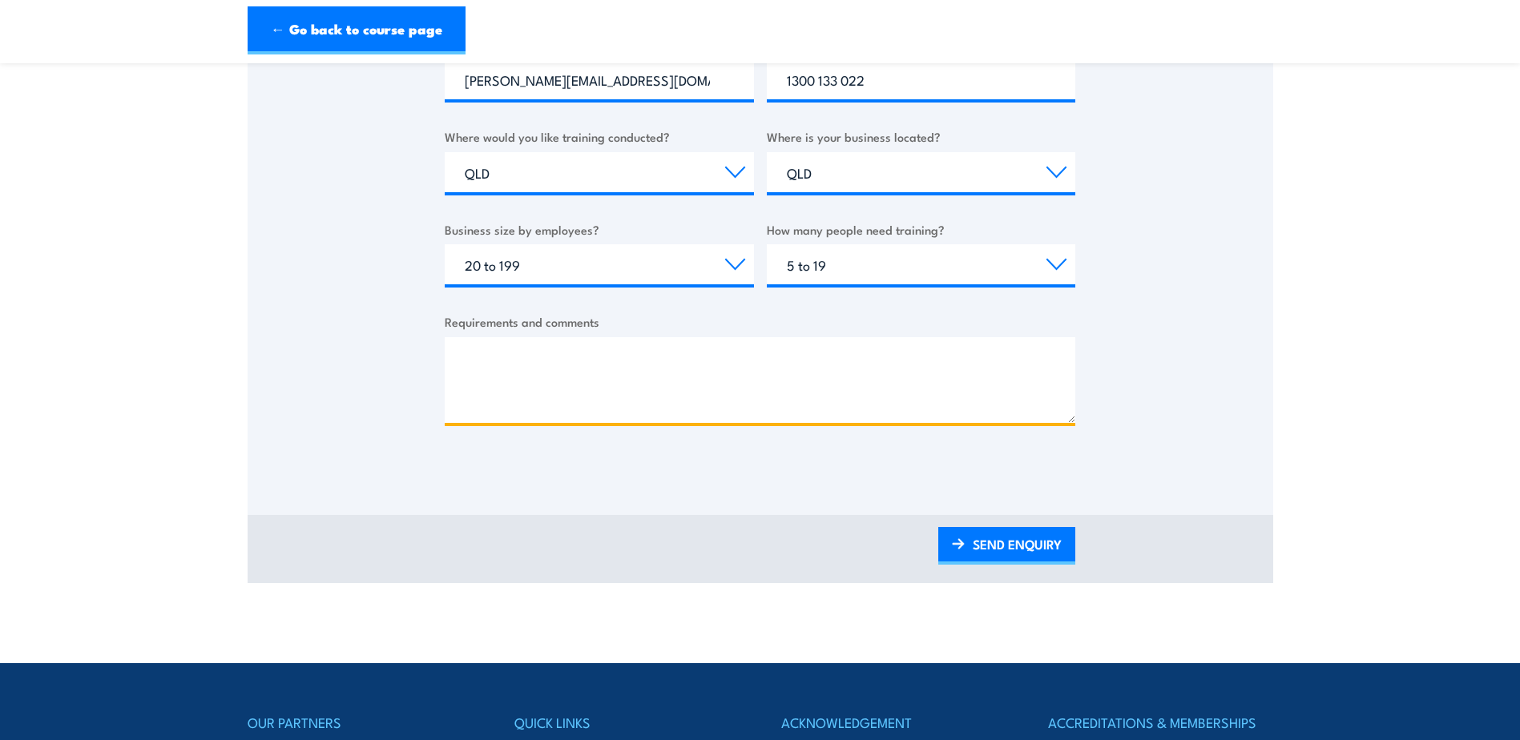
click at [481, 369] on textarea "Requirements and comments" at bounding box center [760, 380] width 631 height 86
click at [752, 402] on textarea "Hello, We need to get 7 of our employees trained in" at bounding box center [760, 380] width 631 height 86
paste textarea "Course- Fire Extinguisher Training • PUAFER008 Confine small emergencies in a f…"
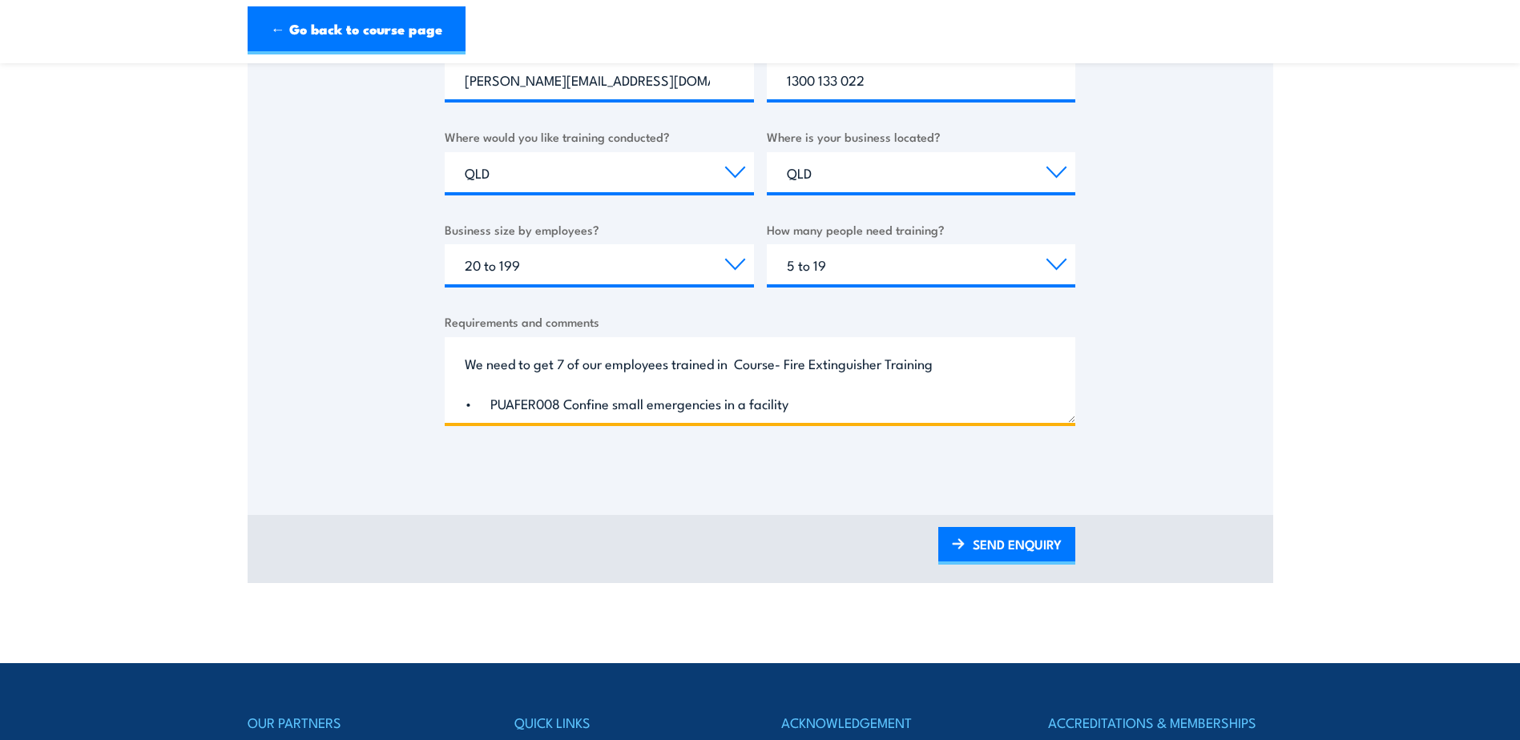
scroll to position [75, 0]
click at [462, 368] on textarea "Hello, We need to get 7 of our employees trained in Course- Fire Extinguisher T…" at bounding box center [760, 380] width 631 height 86
click at [946, 365] on textarea "Hello, We need to get 7 of our employees trained in Course- Fire Extinguisher T…" at bounding box center [760, 380] width 631 height 86
click at [778, 405] on textarea "Hello, We need to get 7 of our employees trained in Course- Fire Extinguisher T…" at bounding box center [760, 380] width 631 height 86
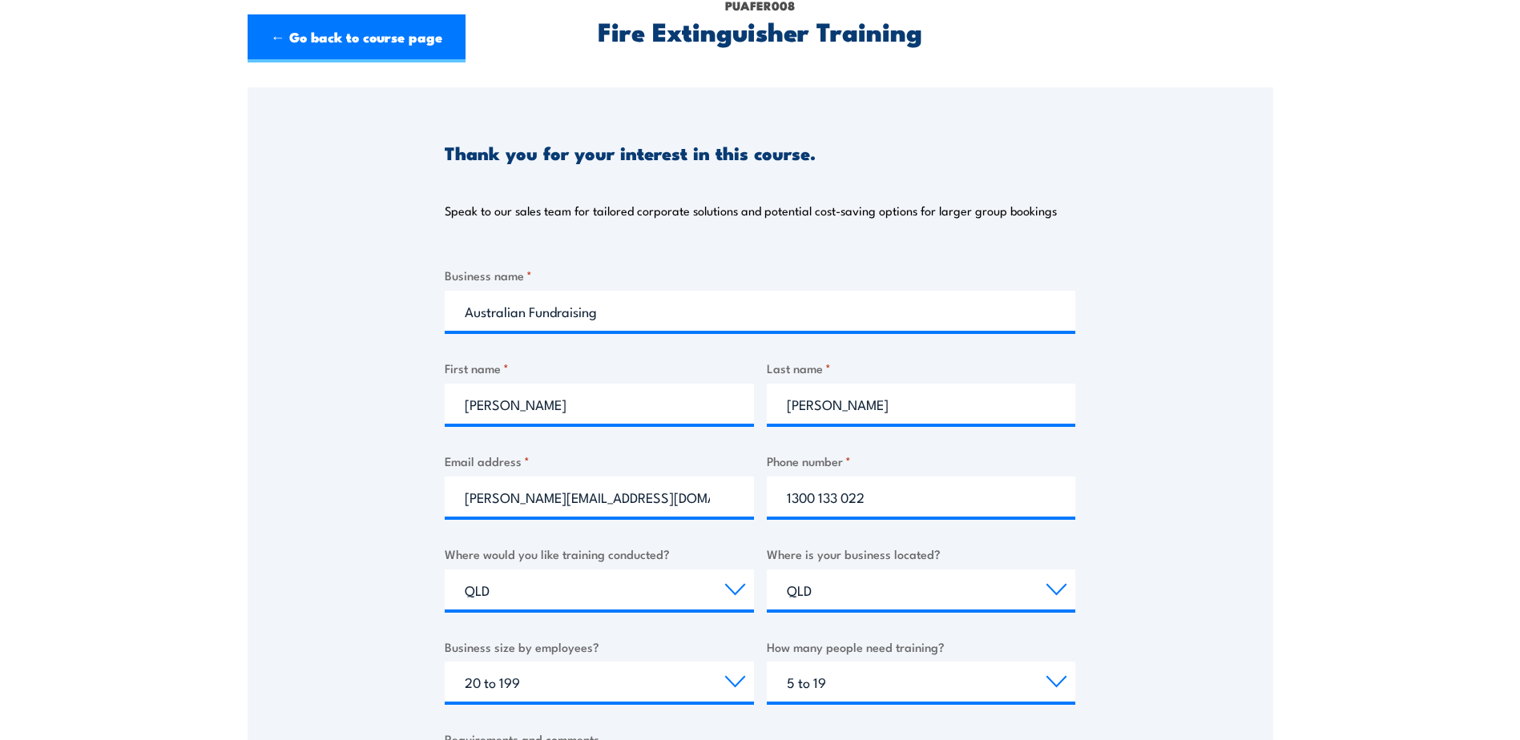
scroll to position [0, 0]
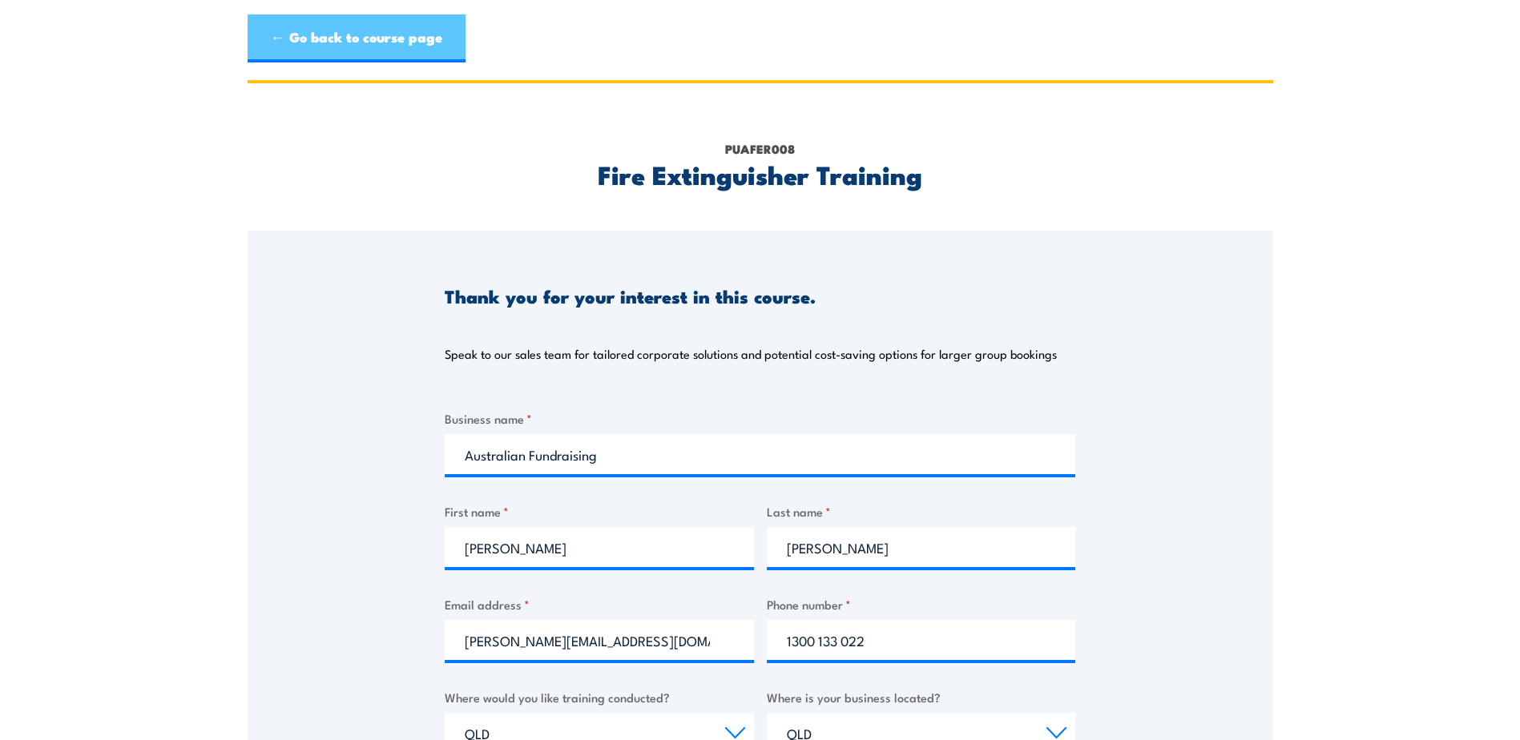
type textarea "Hello, We need to get 7 of our employees trained in Course- Fire Extinguisher T…"
click at [296, 42] on link "← Go back to course page" at bounding box center [357, 38] width 218 height 48
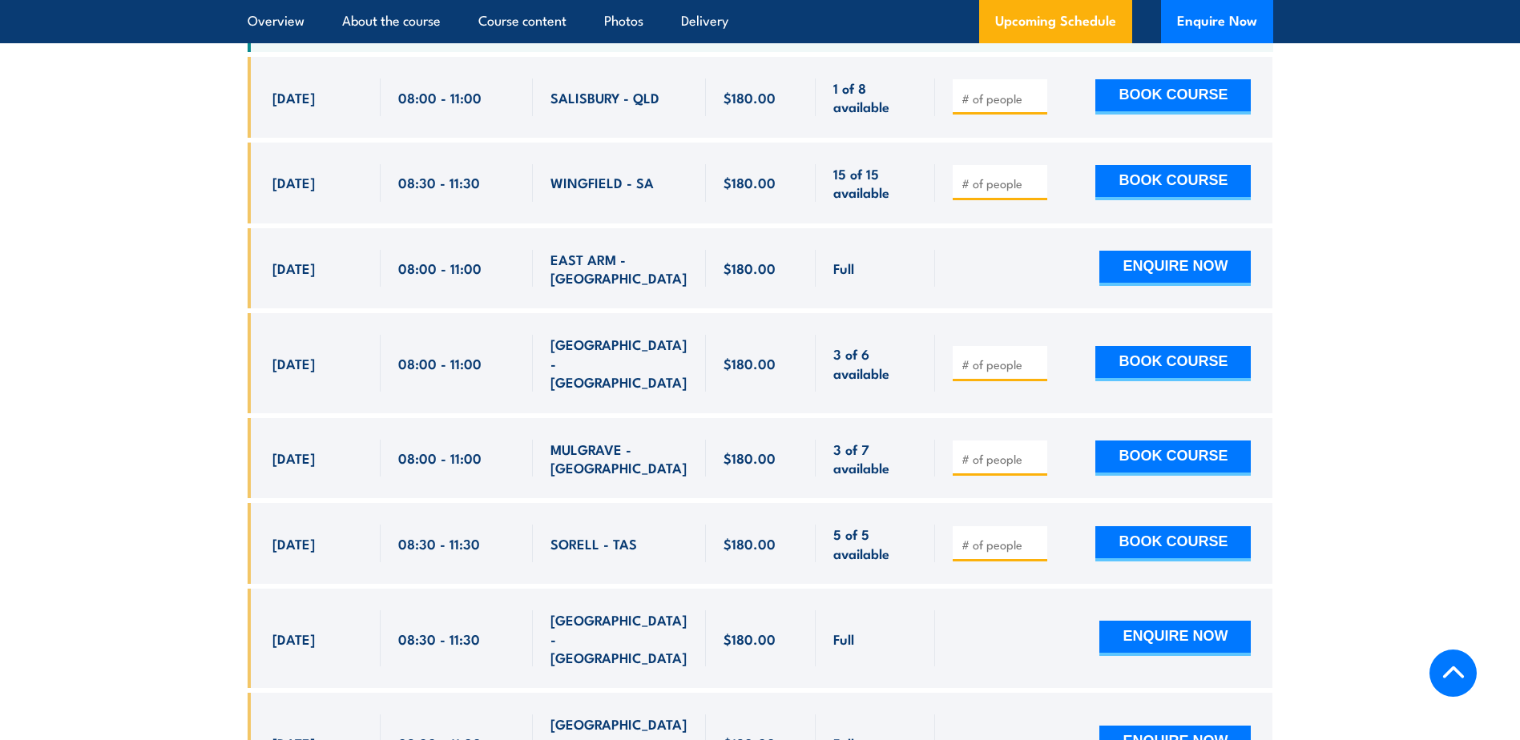
scroll to position [2849, 0]
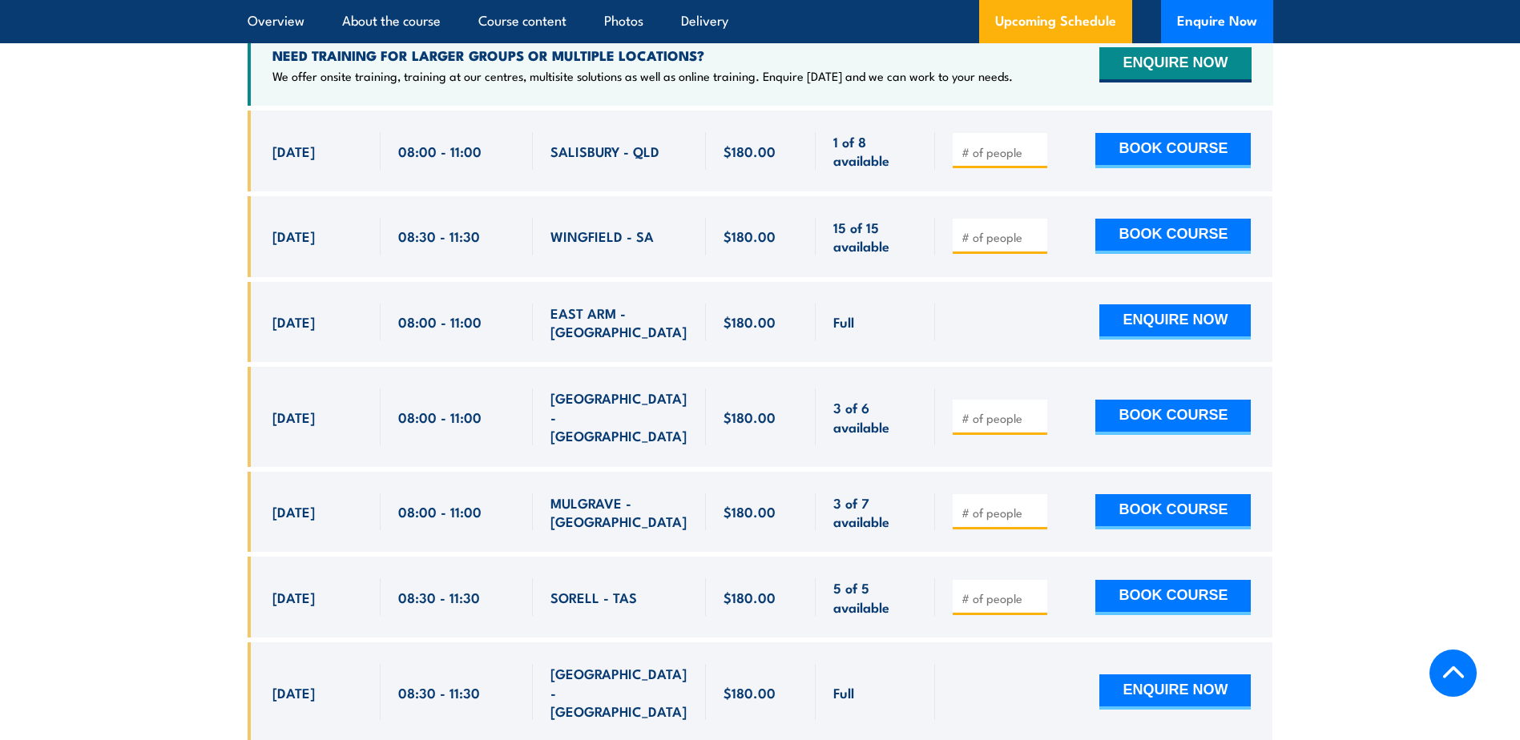
click at [569, 142] on span "SALISBURY - QLD" at bounding box center [604, 151] width 109 height 18
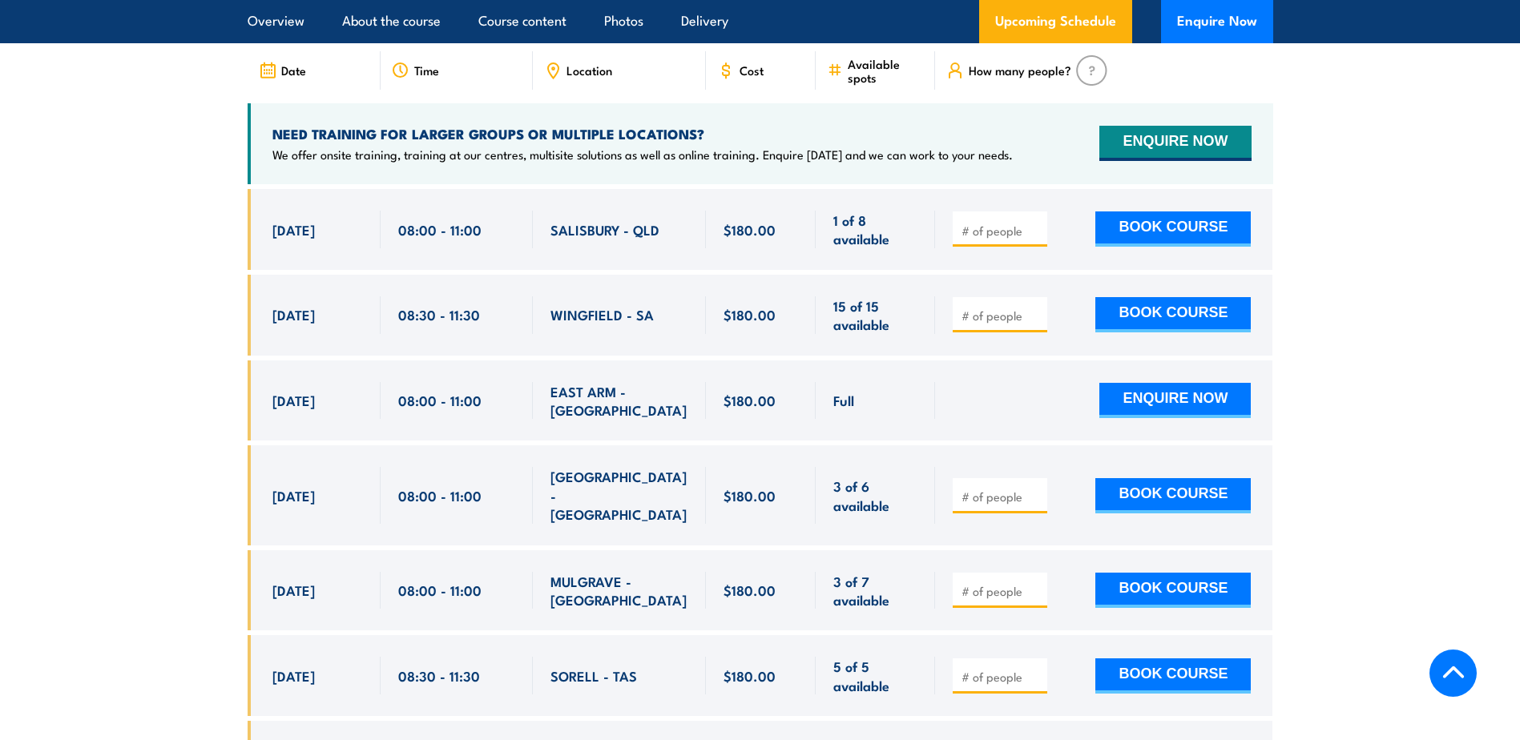
scroll to position [2529, 0]
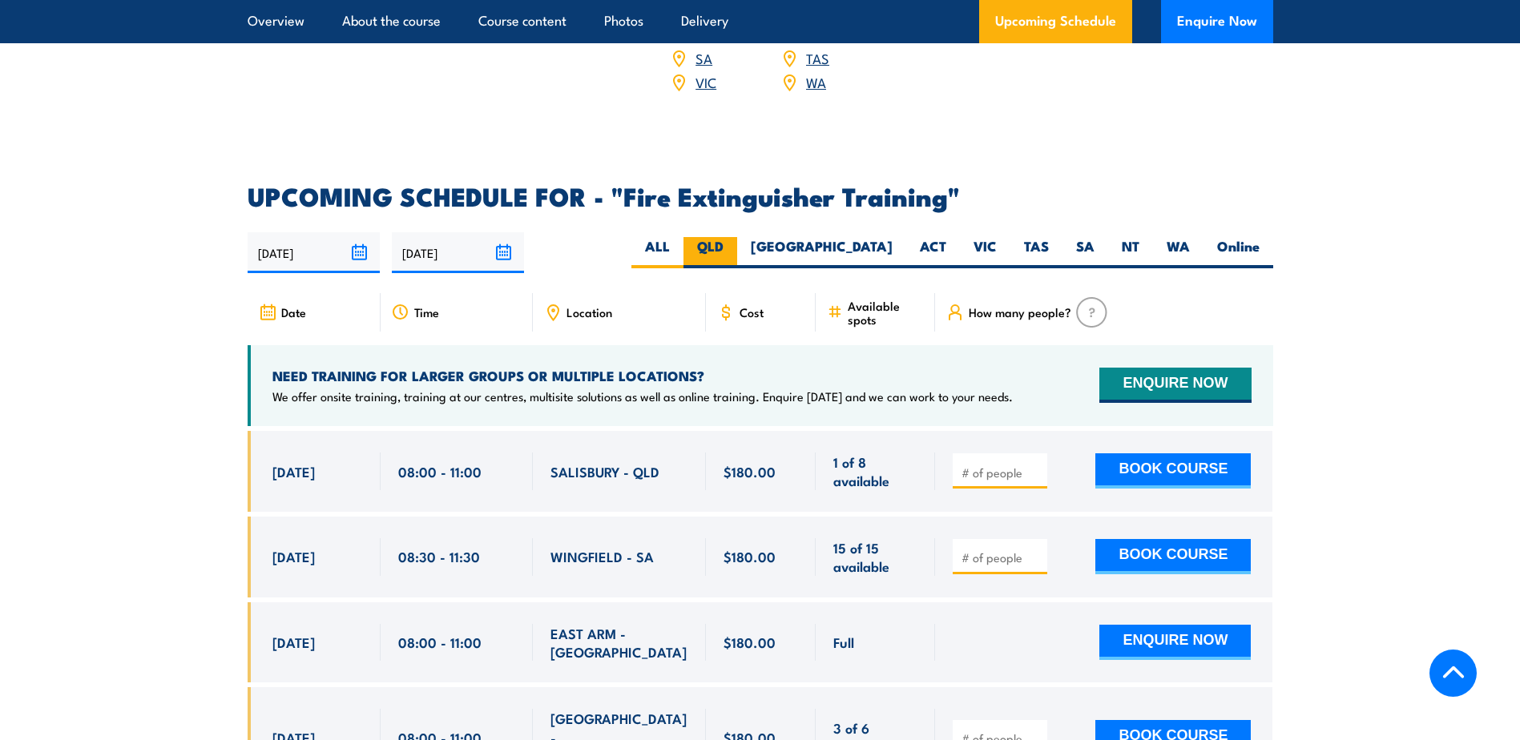
click at [737, 237] on label "QLD" at bounding box center [710, 252] width 54 height 31
click at [734, 237] on input "QLD" at bounding box center [729, 242] width 10 height 10
radio input "true"
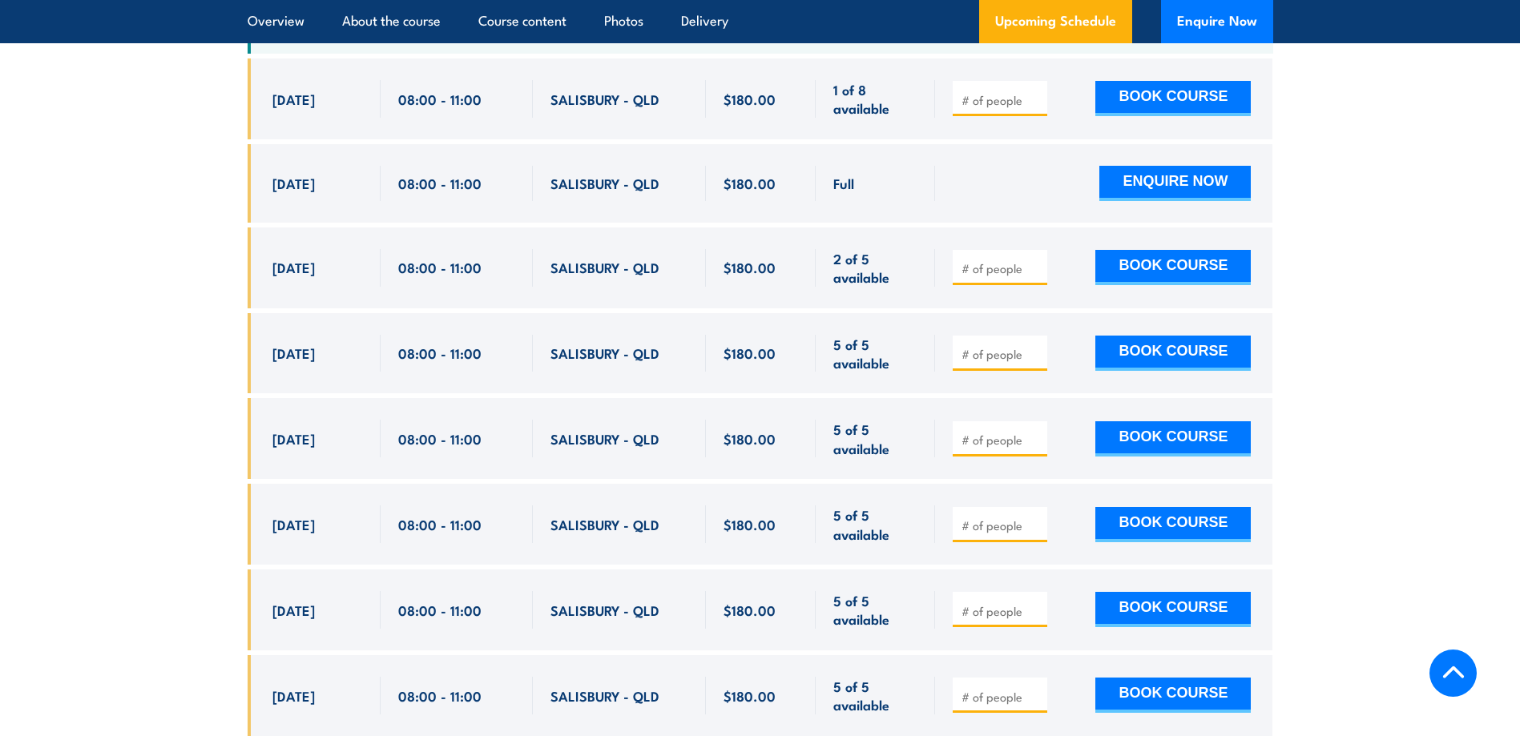
scroll to position [2929, 0]
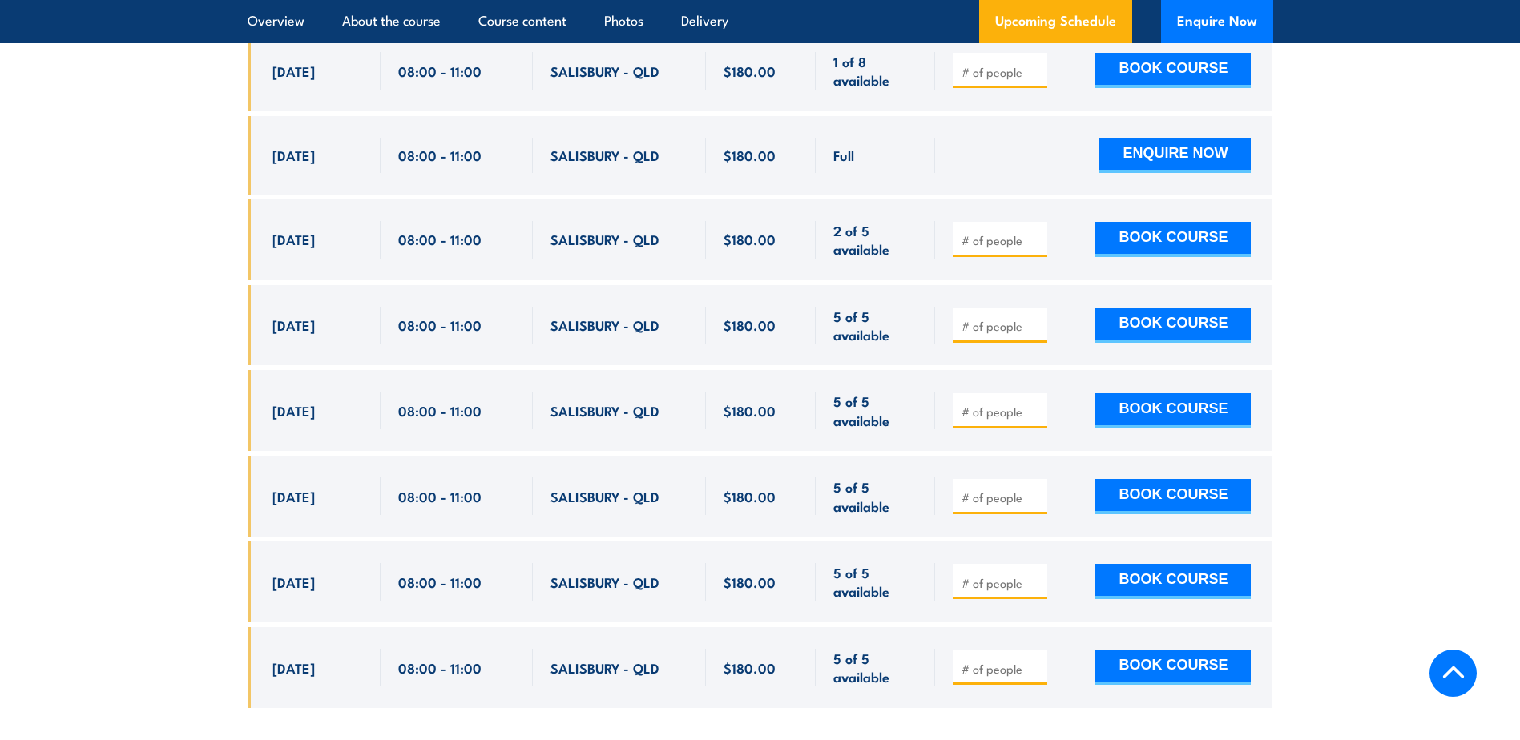
click at [982, 232] on input "number" at bounding box center [1002, 240] width 80 height 16
click at [1031, 232] on input "1" at bounding box center [1002, 240] width 80 height 16
type input "2"
click at [1031, 232] on input "2" at bounding box center [1002, 240] width 80 height 16
click at [990, 318] on input "number" at bounding box center [1002, 326] width 80 height 16
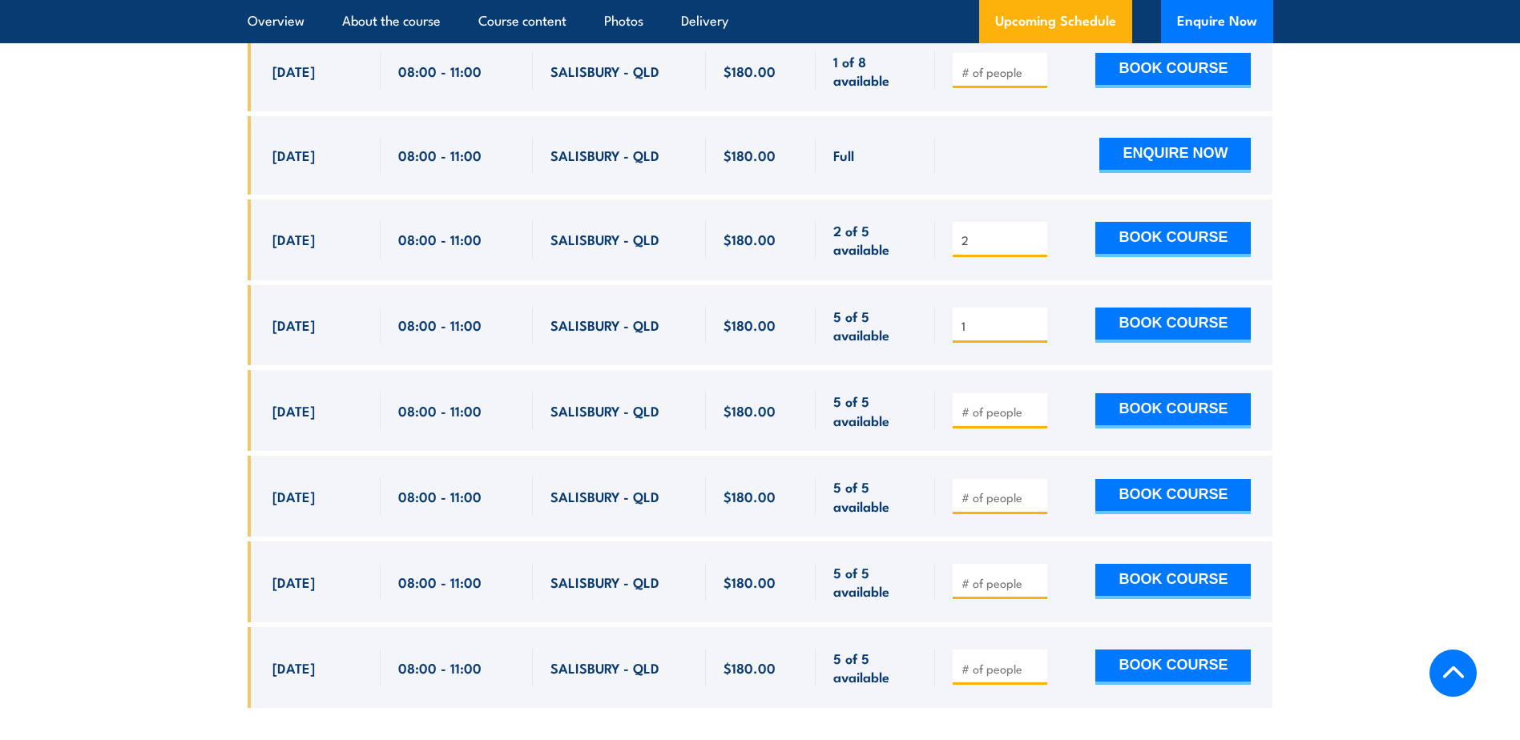
click at [1038, 318] on input "1" at bounding box center [1002, 326] width 80 height 16
click at [1038, 318] on input "2" at bounding box center [1002, 326] width 80 height 16
click at [1038, 318] on input "3" at bounding box center [1002, 326] width 80 height 16
click at [1038, 318] on input "4" at bounding box center [1002, 326] width 80 height 16
type input "5"
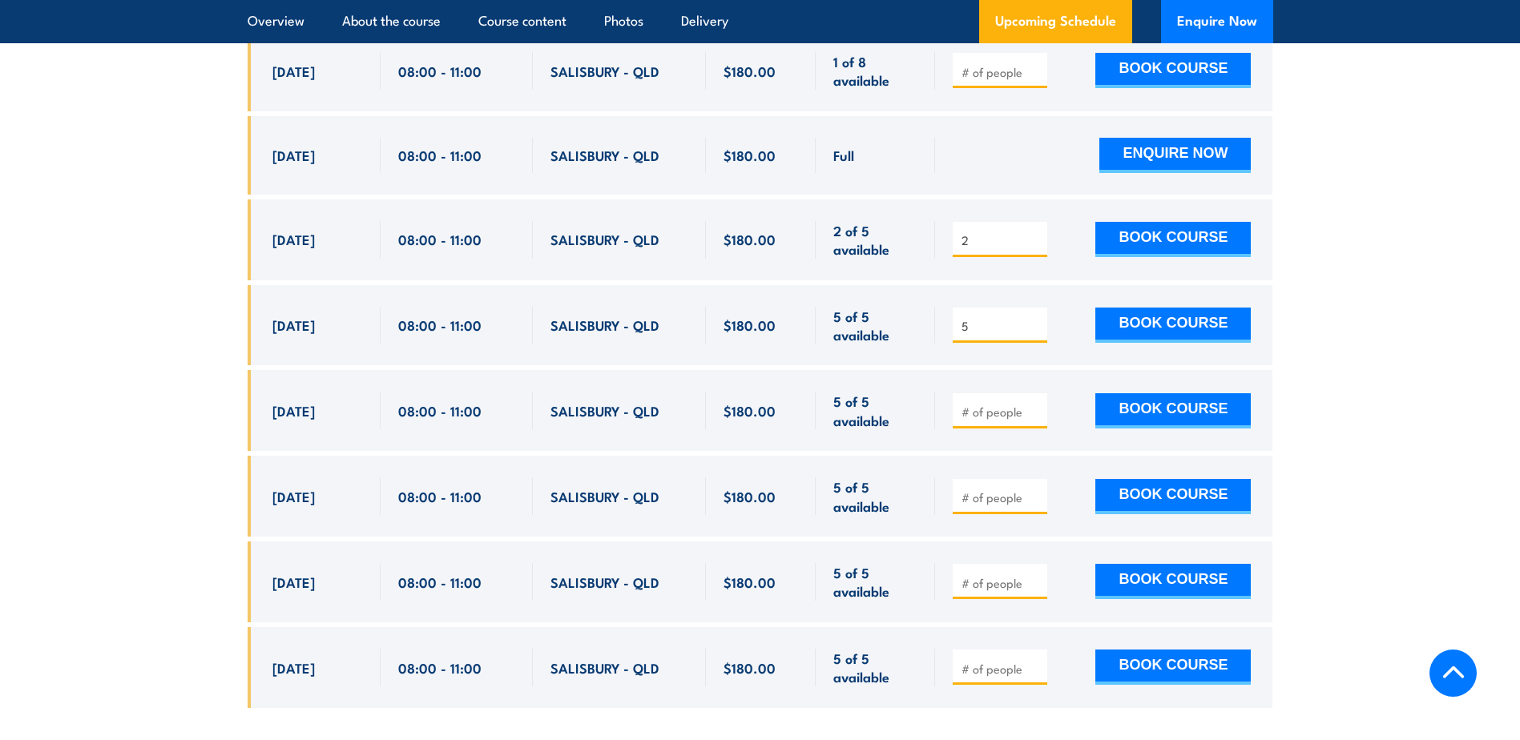
click at [1038, 318] on input "5" at bounding box center [1002, 326] width 80 height 16
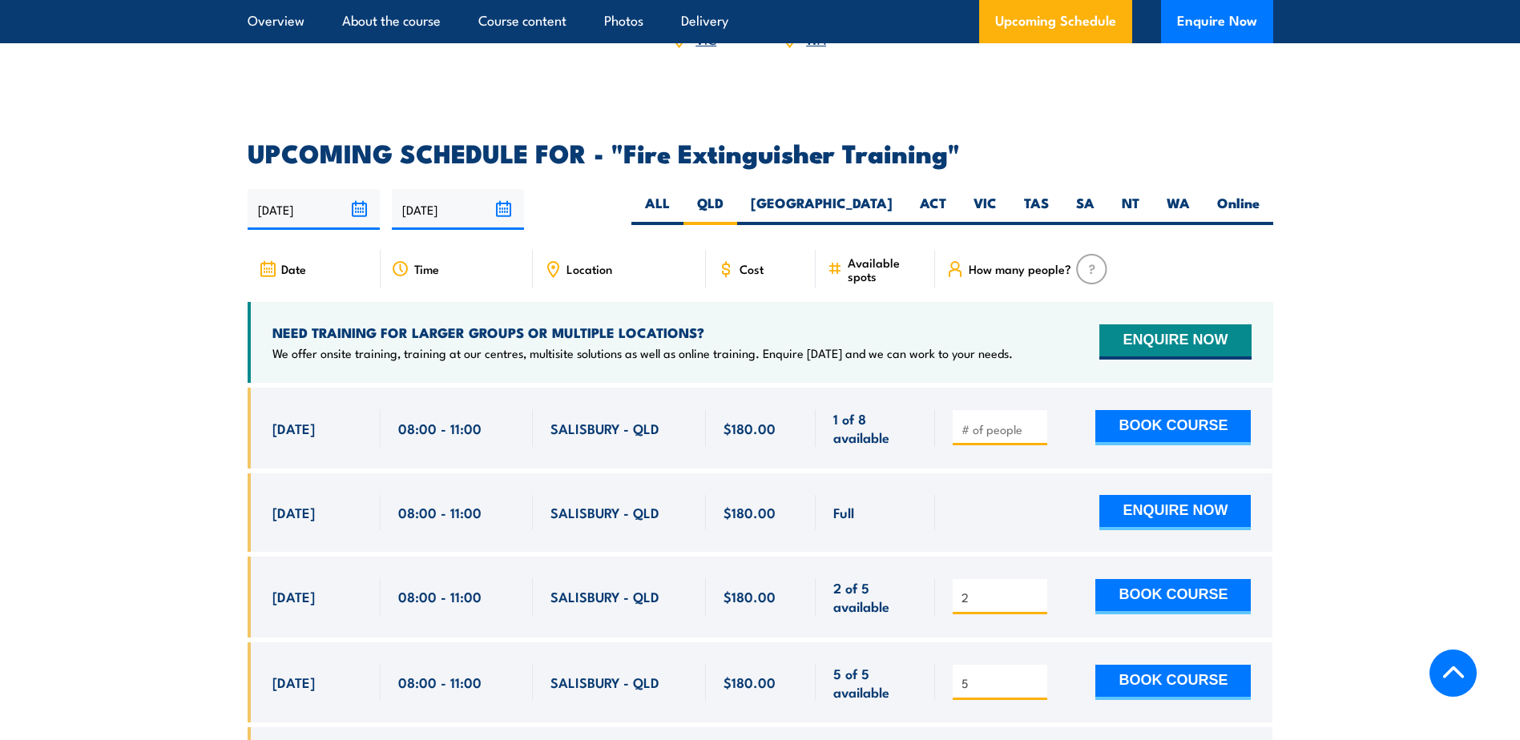
scroll to position [2609, 0]
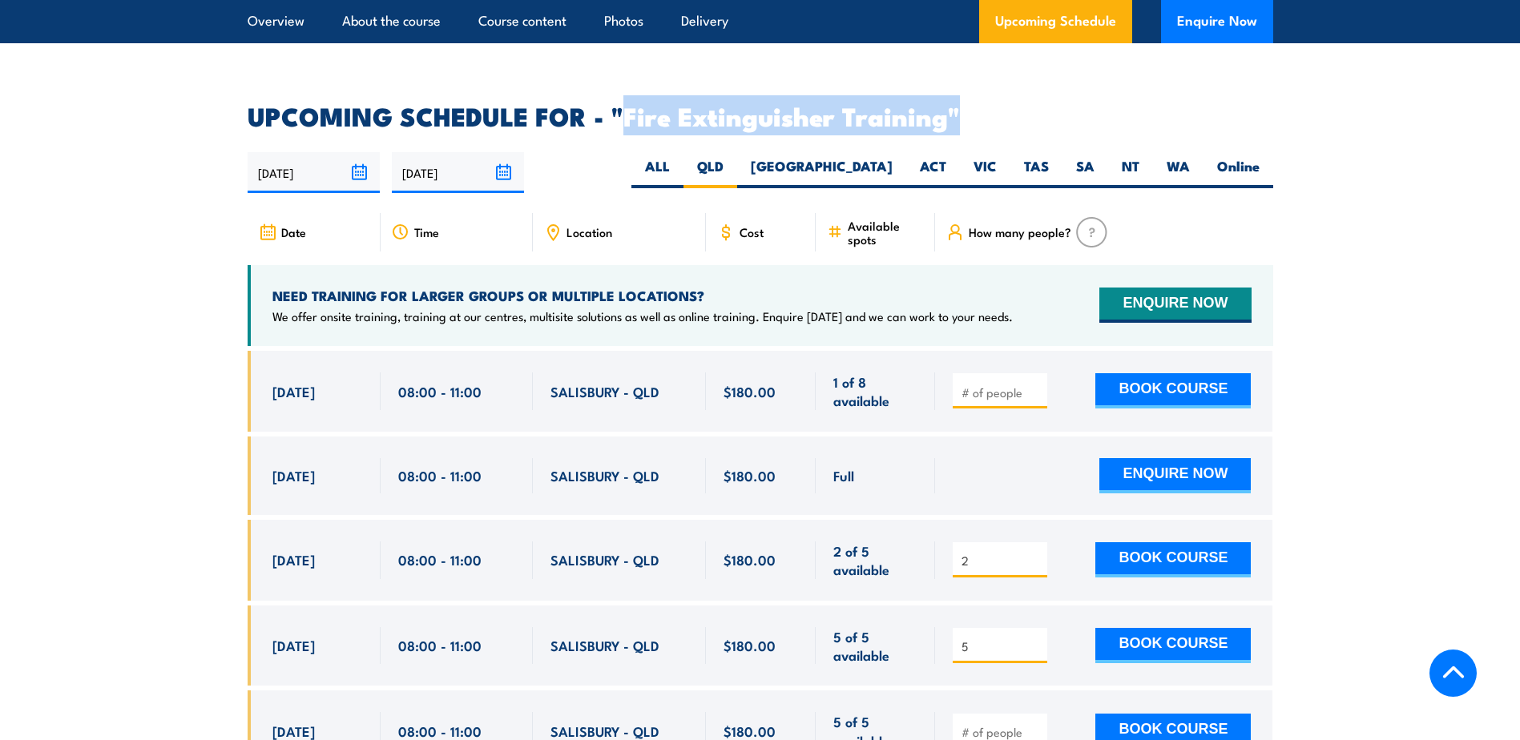
drag, startPoint x: 620, startPoint y: 92, endPoint x: 1040, endPoint y: 77, distance: 420.1
click at [1379, 244] on section "UPCOMING SCHEDULE FOR - "Fire Extinguisher Training" [DATE] [DATE]" at bounding box center [760, 578] width 1520 height 949
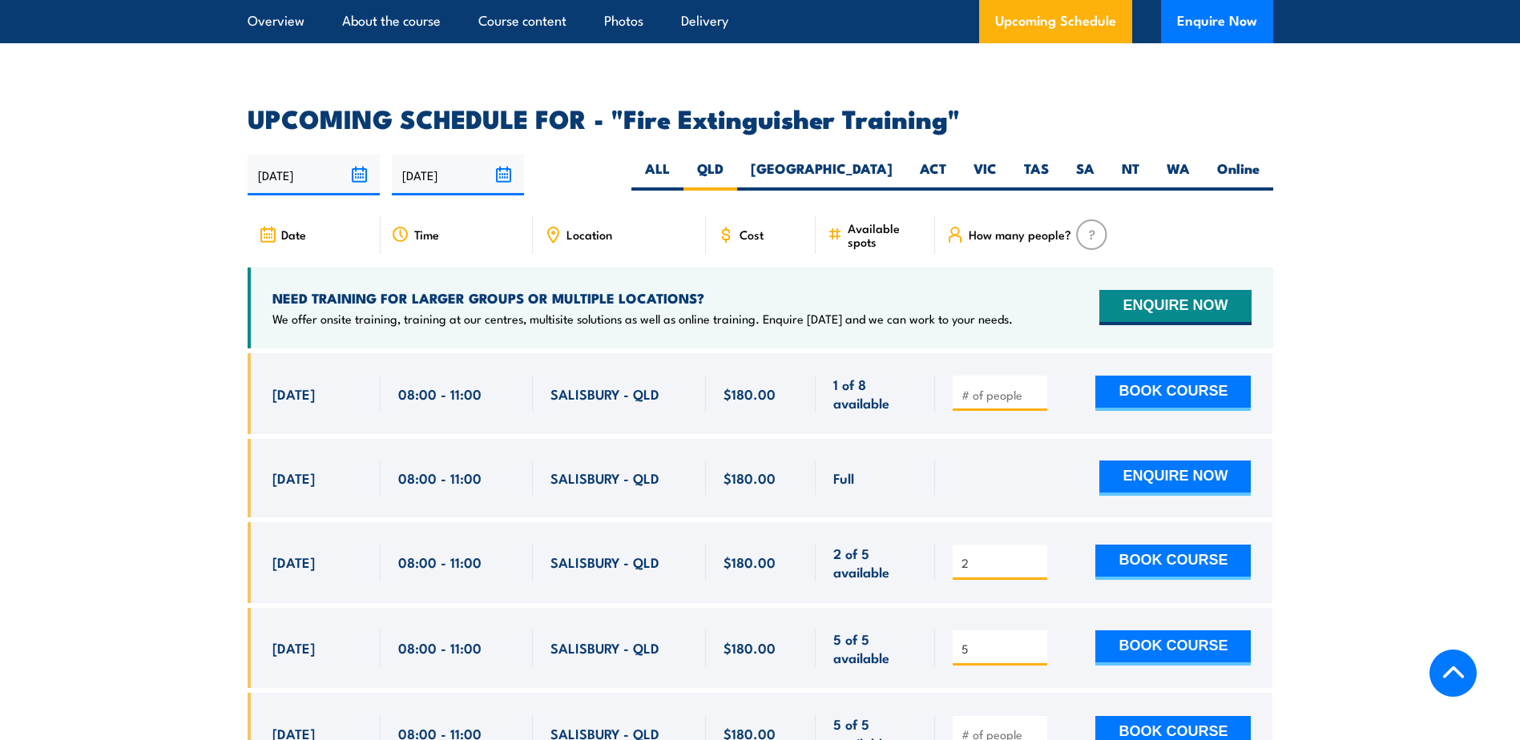
scroll to position [2644, 0]
